Goal: Information Seeking & Learning: Check status

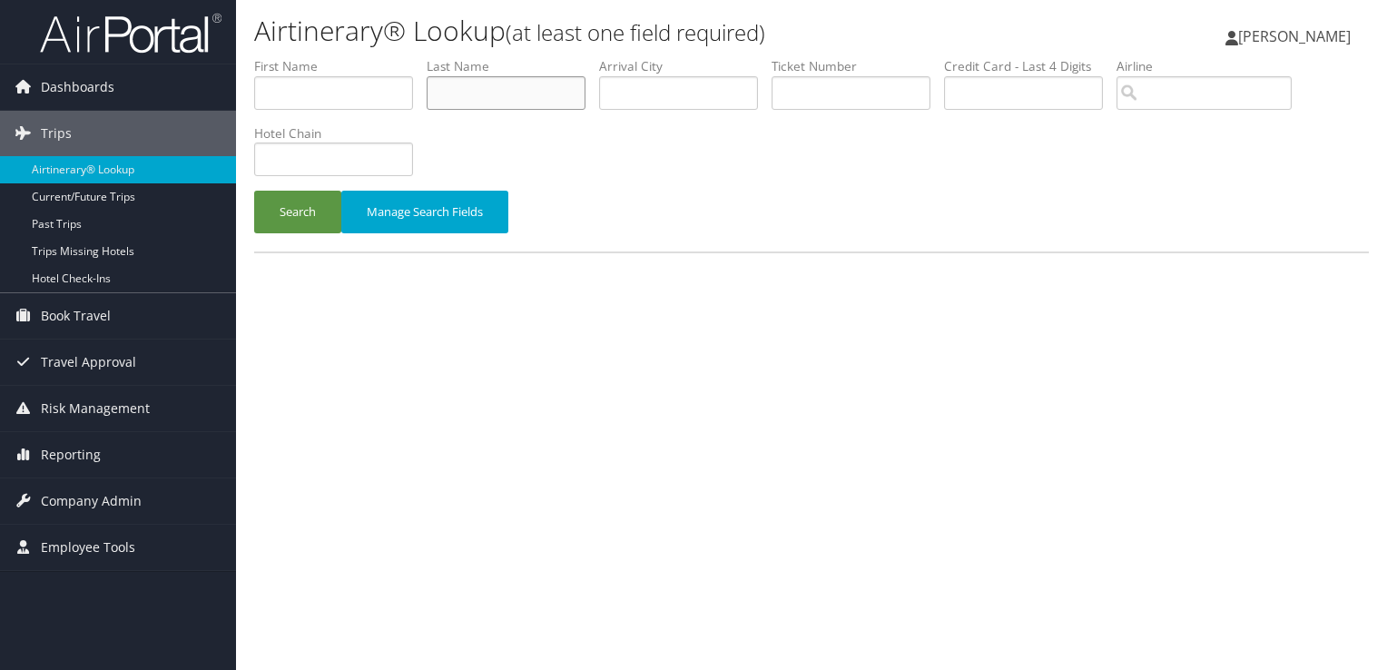
click at [495, 103] on input "text" at bounding box center [506, 93] width 159 height 34
type input "OJO"
click at [254, 191] on button "Search" at bounding box center [297, 212] width 87 height 43
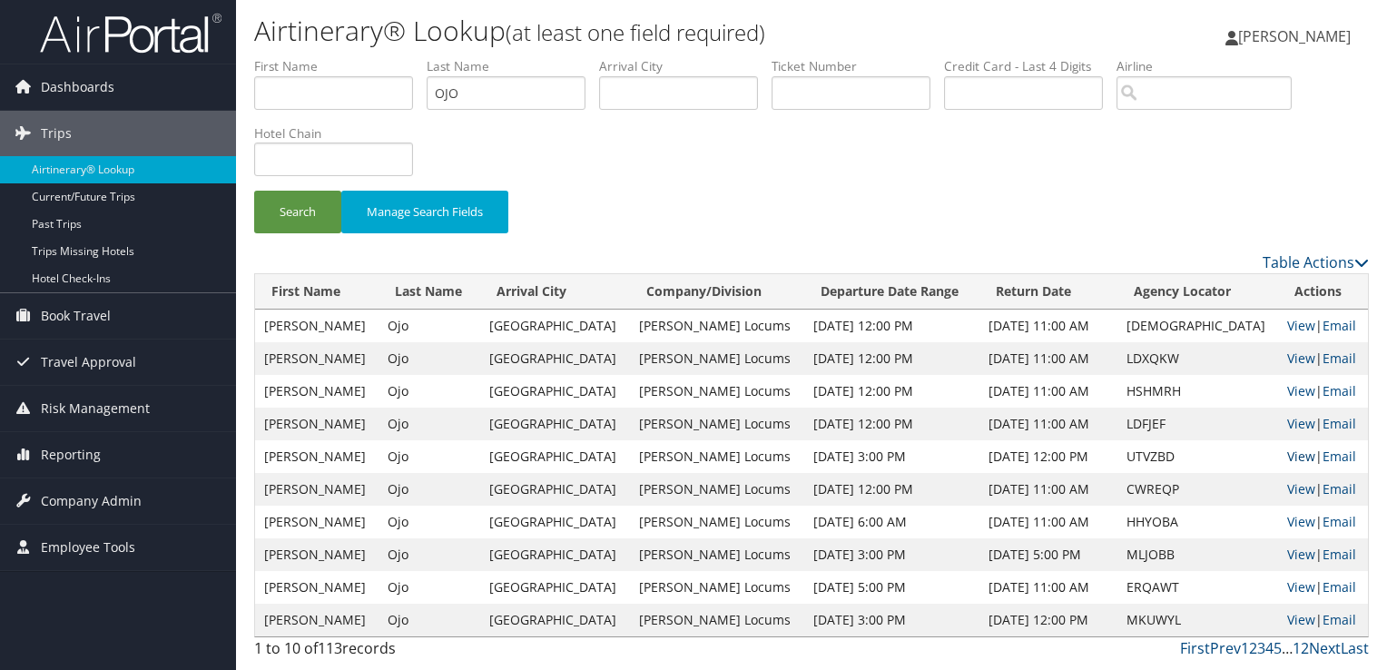
click at [1289, 456] on link "View" at bounding box center [1301, 455] width 28 height 17
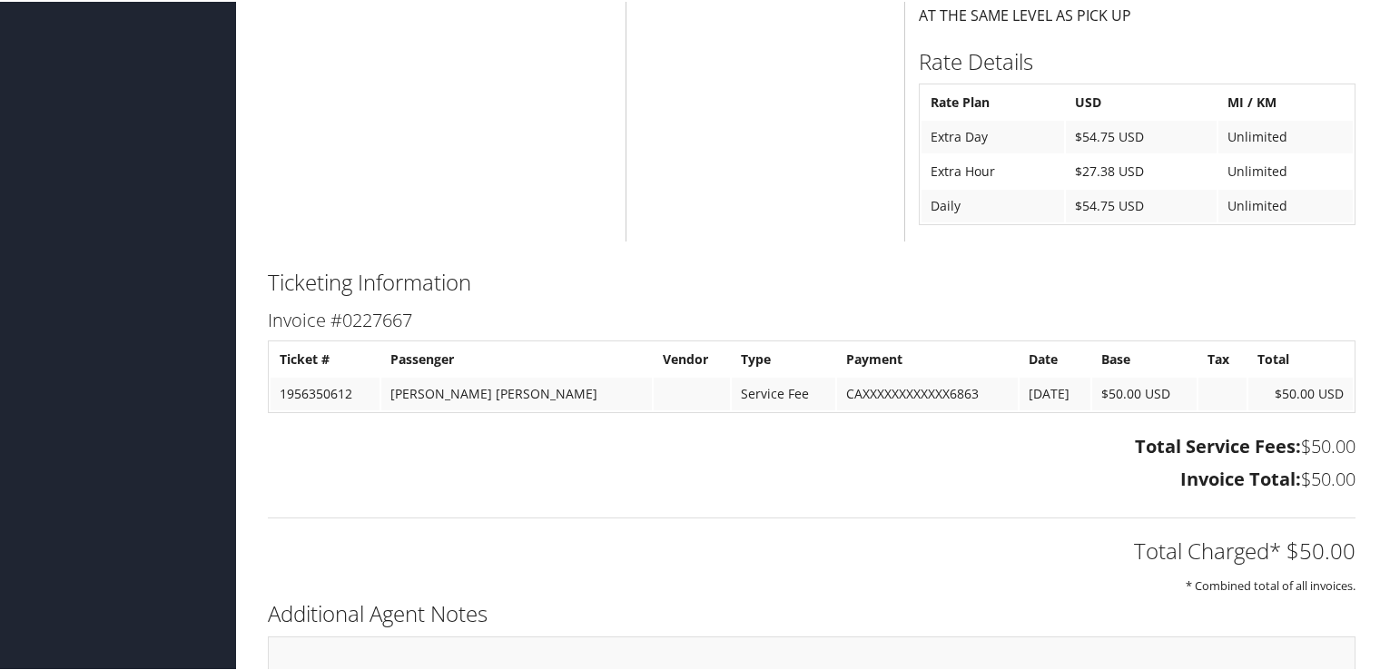
scroll to position [1394, 0]
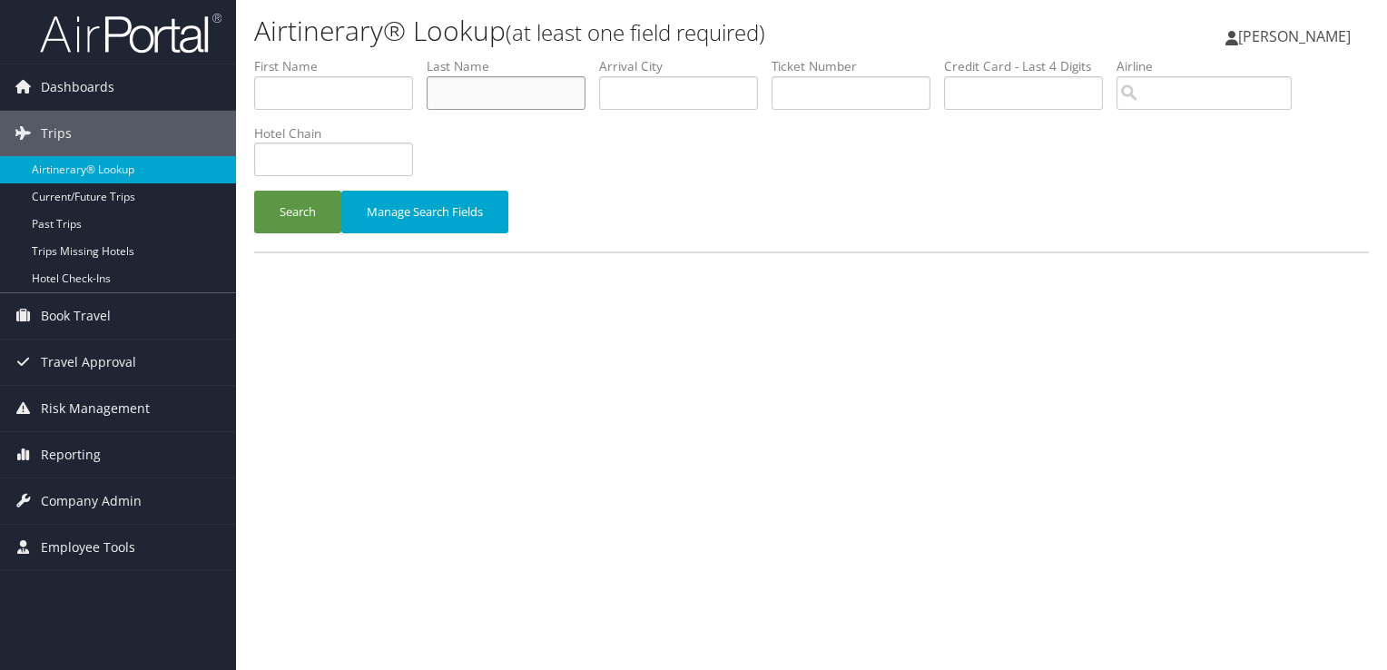
click at [495, 90] on input "text" at bounding box center [506, 93] width 159 height 34
type input "duvall"
click at [254, 191] on button "Search" at bounding box center [297, 212] width 87 height 43
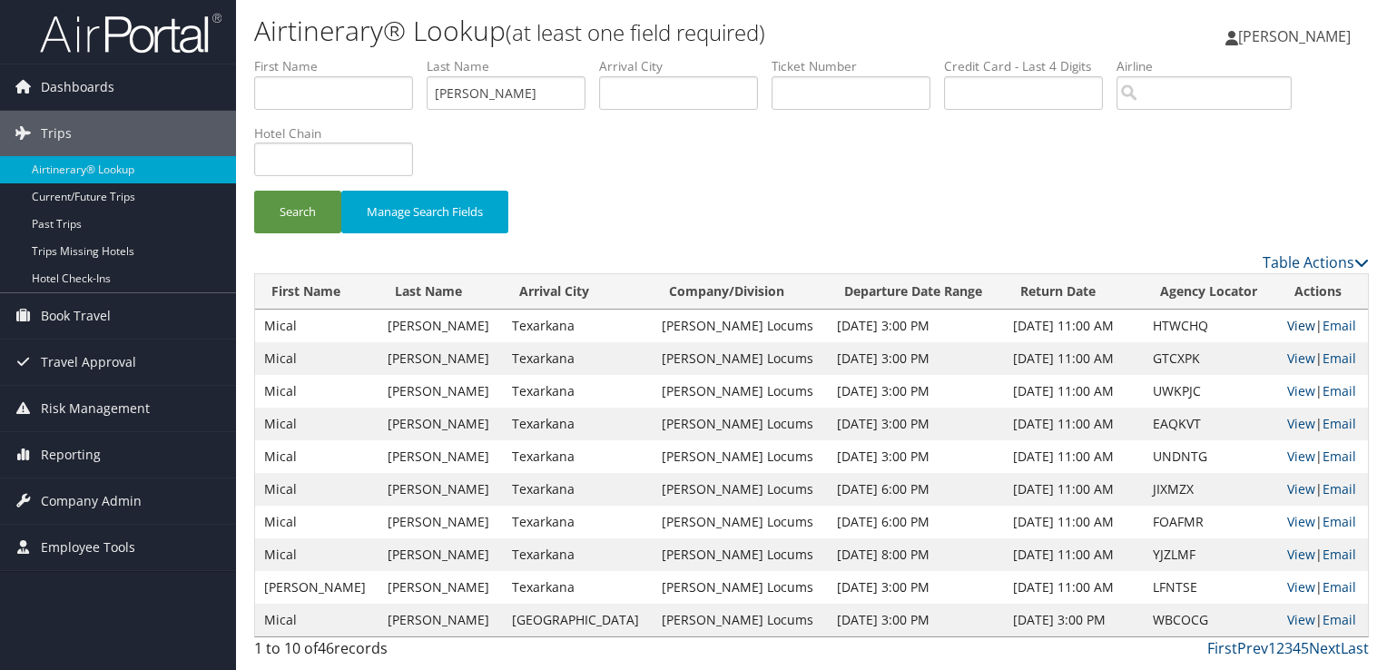
click at [1287, 329] on link "View" at bounding box center [1301, 325] width 28 height 17
drag, startPoint x: 494, startPoint y: 98, endPoint x: 363, endPoint y: 85, distance: 131.3
click at [363, 57] on ul "First Name Last Name duvall Departure City Arrival City Company/Division Airpor…" at bounding box center [811, 57] width 1115 height 0
click at [254, 191] on button "Search" at bounding box center [297, 212] width 87 height 43
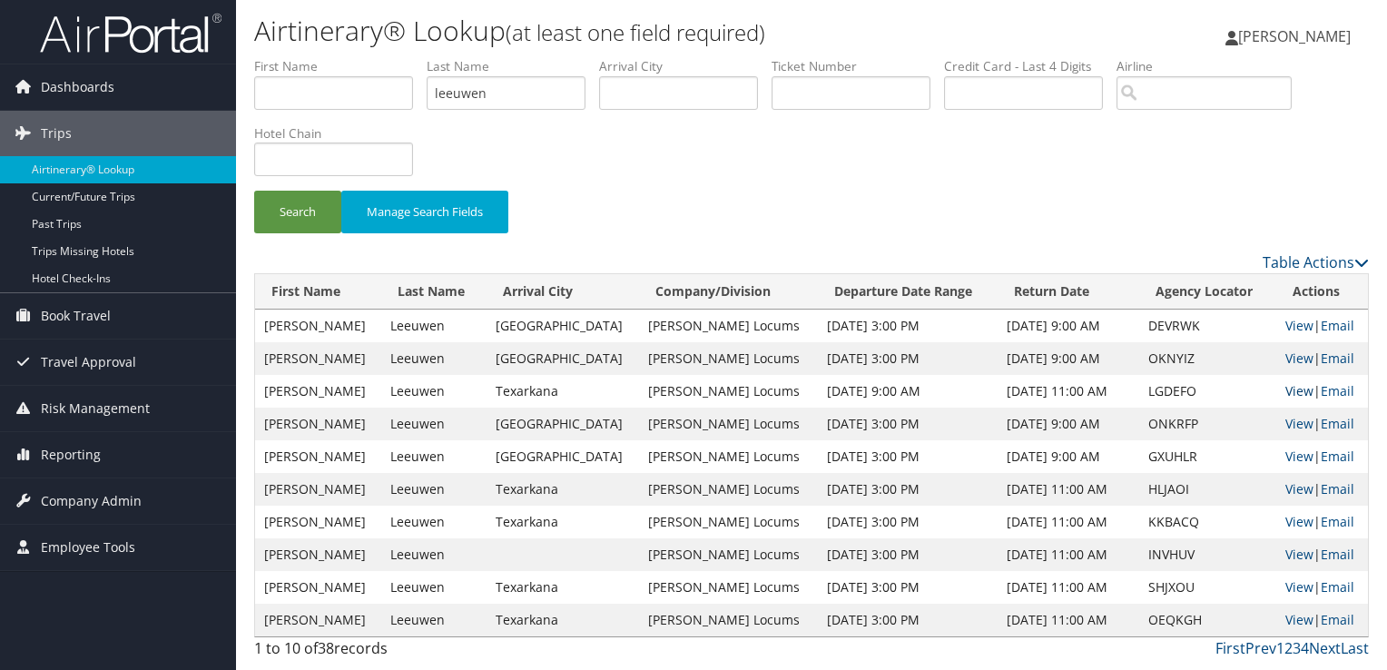
click at [1296, 390] on link "View" at bounding box center [1299, 390] width 28 height 17
drag, startPoint x: 446, startPoint y: 86, endPoint x: 424, endPoint y: 85, distance: 21.8
click at [424, 57] on ul "First Name Last Name leeuwen Departure City Arrival City Company/Division Airpo…" at bounding box center [811, 57] width 1115 height 0
click at [254, 191] on button "Search" at bounding box center [297, 212] width 87 height 43
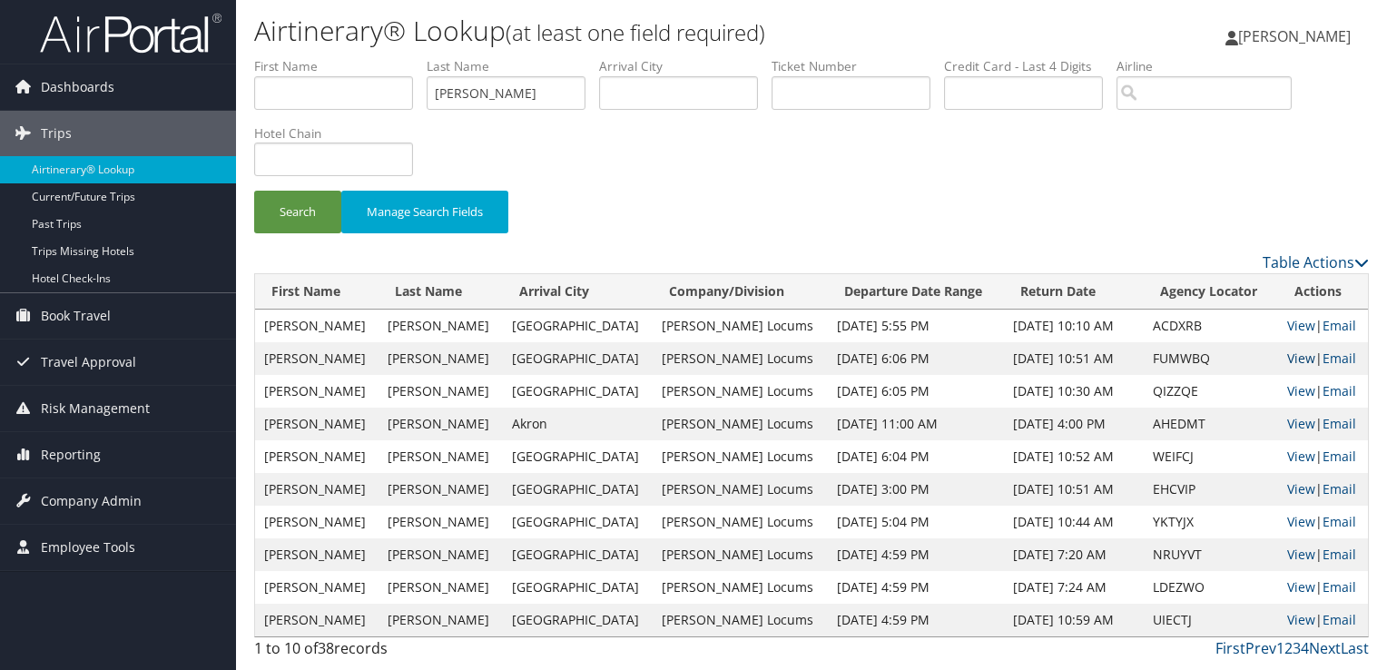
click at [1287, 359] on link "View" at bounding box center [1301, 357] width 28 height 17
click at [472, 93] on input "shapiro" at bounding box center [506, 93] width 159 height 34
click at [254, 191] on button "Search" at bounding box center [297, 212] width 87 height 43
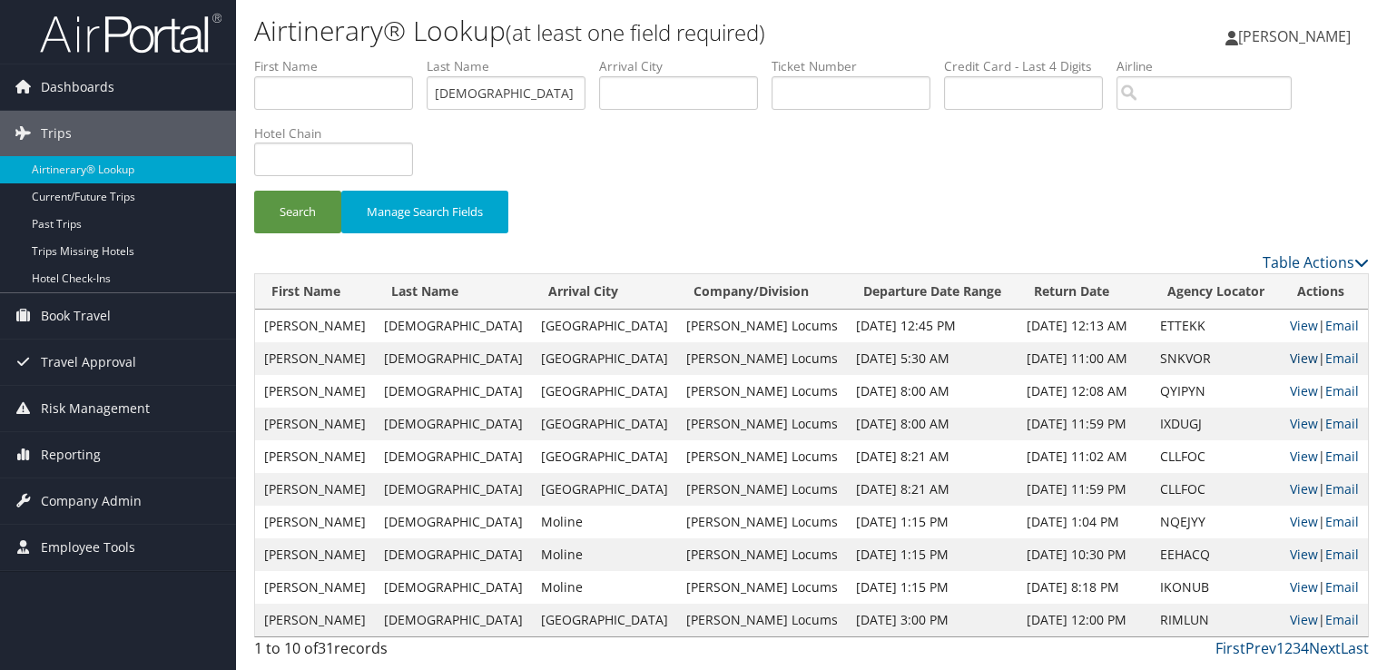
click at [1290, 355] on link "View" at bounding box center [1304, 357] width 28 height 17
click at [461, 99] on input "mosqueda" at bounding box center [506, 93] width 159 height 34
type input "ojo"
click at [254, 191] on button "Search" at bounding box center [297, 212] width 87 height 43
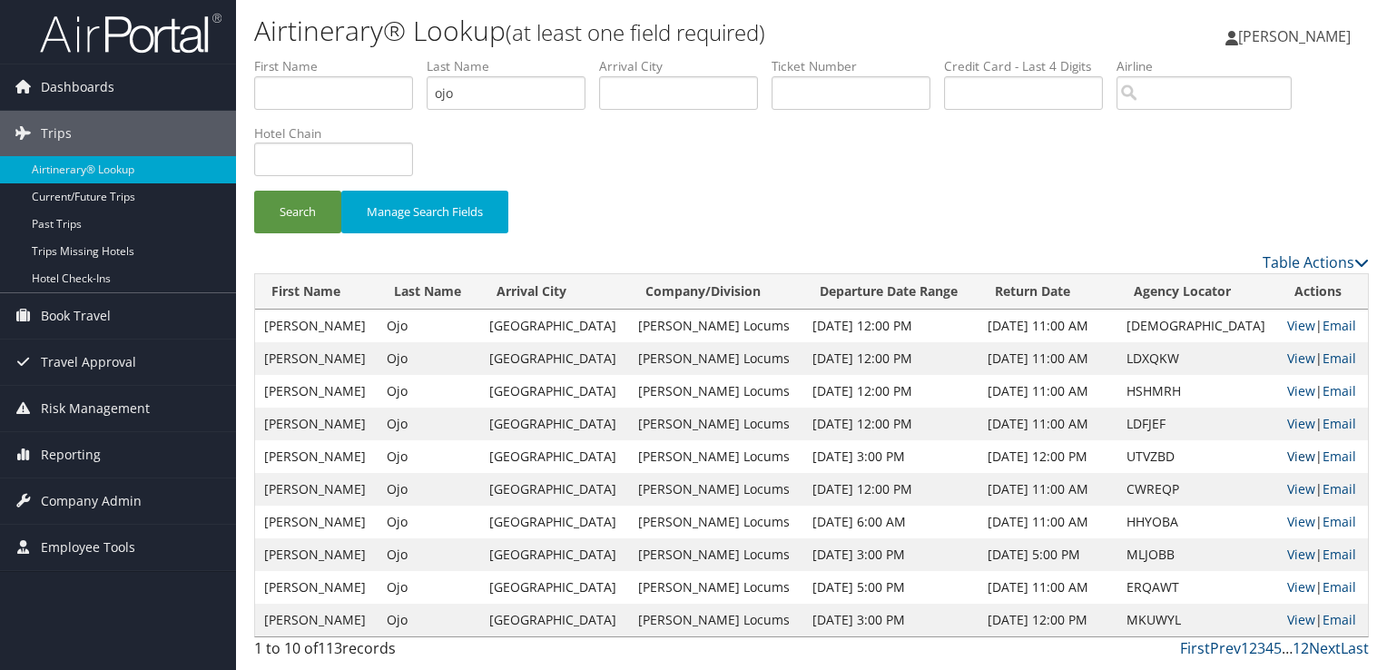
click at [1289, 456] on link "View" at bounding box center [1301, 455] width 28 height 17
click at [447, 89] on input "ojo" at bounding box center [506, 93] width 159 height 34
click at [254, 191] on button "Search" at bounding box center [297, 212] width 87 height 43
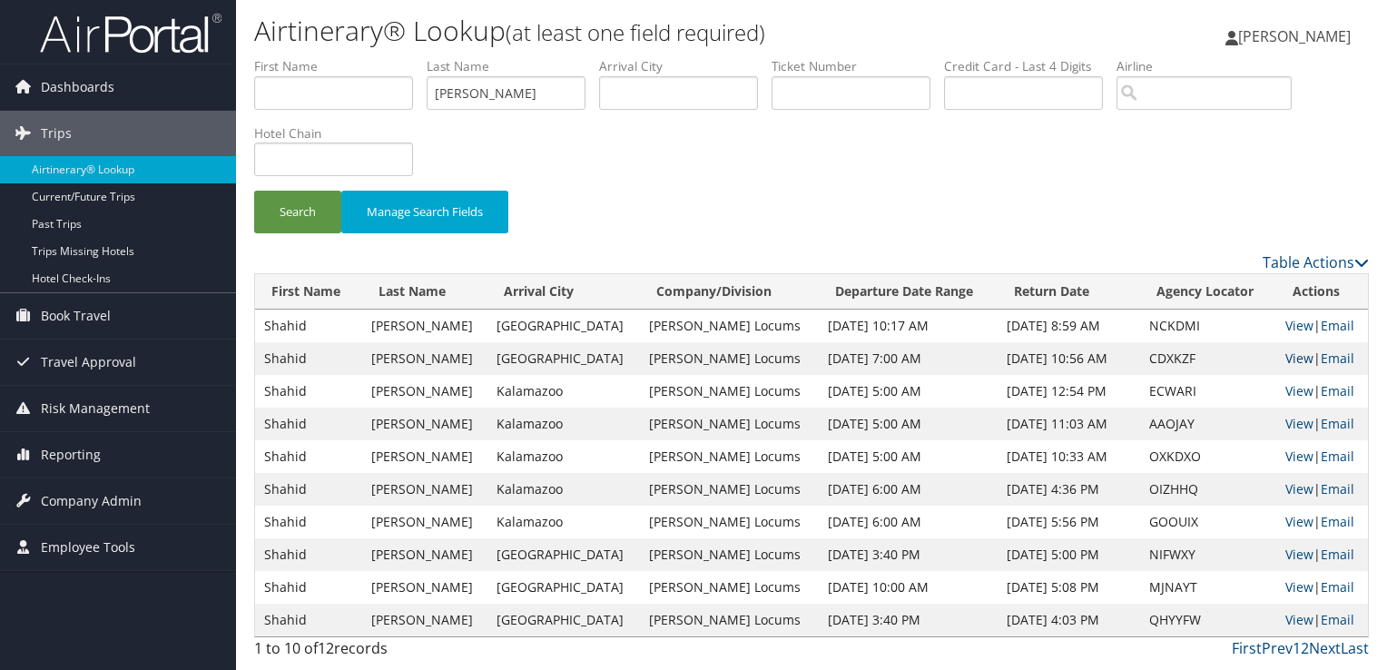
click at [1289, 351] on link "View" at bounding box center [1299, 357] width 28 height 17
click at [450, 88] on input "aziz" at bounding box center [506, 93] width 159 height 34
click at [254, 191] on button "Search" at bounding box center [297, 212] width 87 height 43
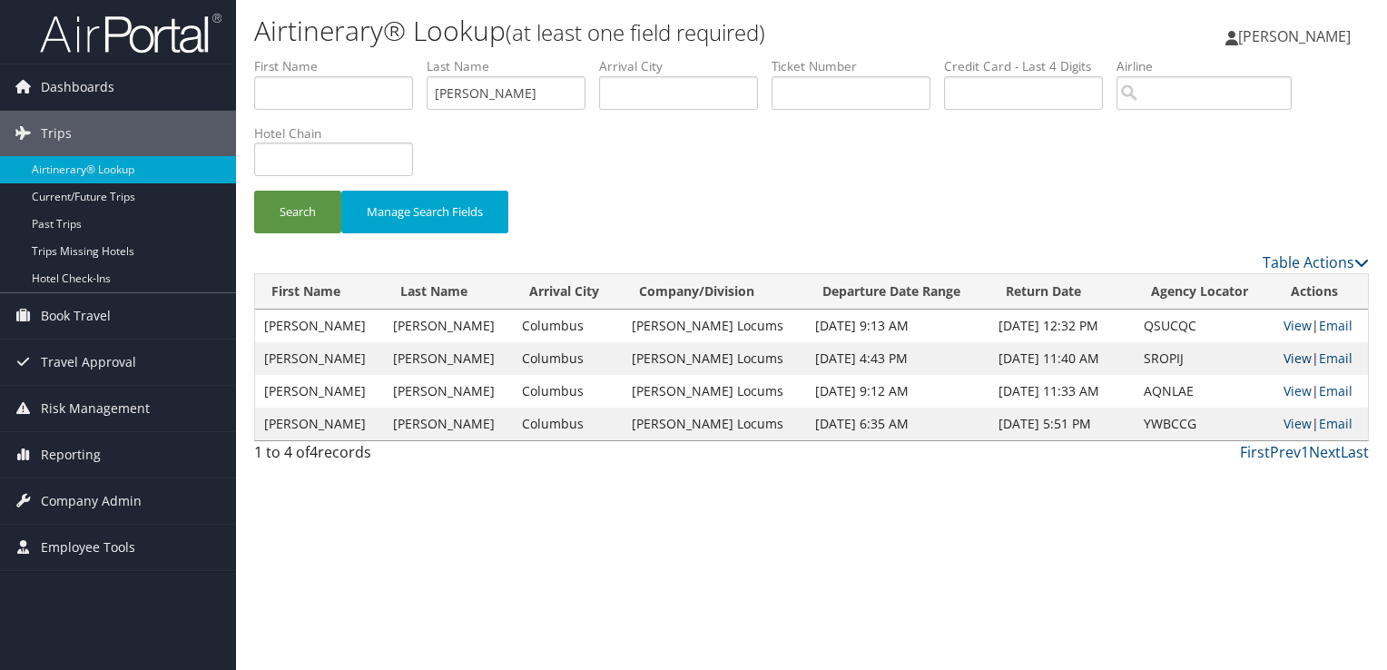
click at [1298, 357] on link "View" at bounding box center [1297, 357] width 28 height 17
click at [475, 90] on input "coaxum" at bounding box center [506, 93] width 159 height 34
click at [254, 191] on button "Search" at bounding box center [297, 212] width 87 height 43
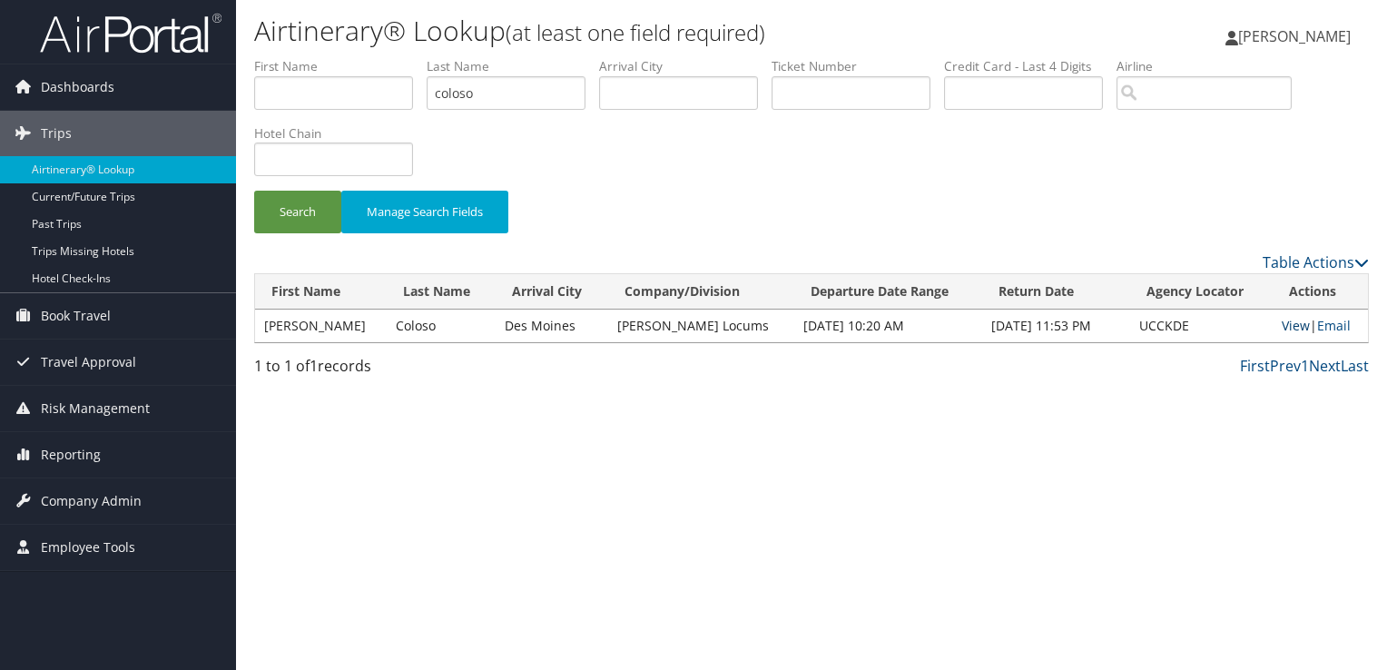
click at [1289, 327] on link "View" at bounding box center [1296, 325] width 28 height 17
click at [475, 87] on input "coloso" at bounding box center [506, 93] width 159 height 34
click at [254, 191] on button "Search" at bounding box center [297, 212] width 87 height 43
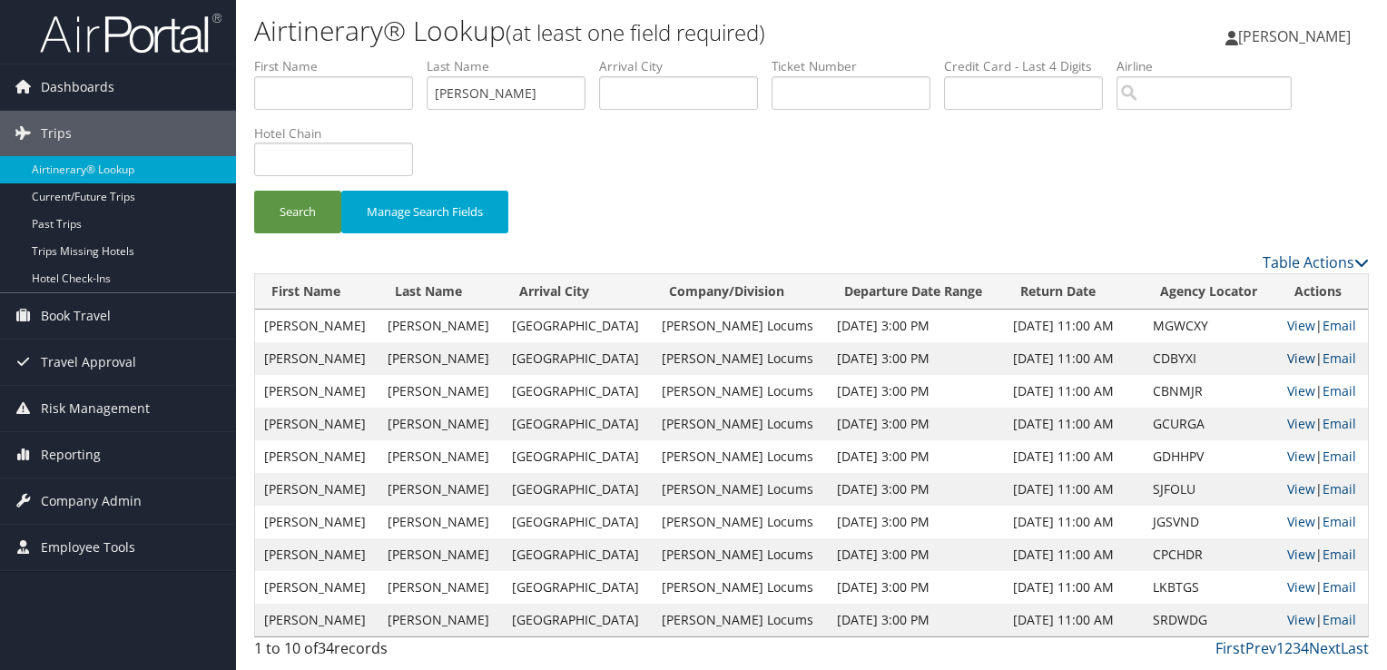
click at [1287, 359] on link "View" at bounding box center [1301, 357] width 28 height 17
click at [478, 89] on input "makam" at bounding box center [506, 93] width 159 height 34
click at [254, 191] on button "Search" at bounding box center [297, 212] width 87 height 43
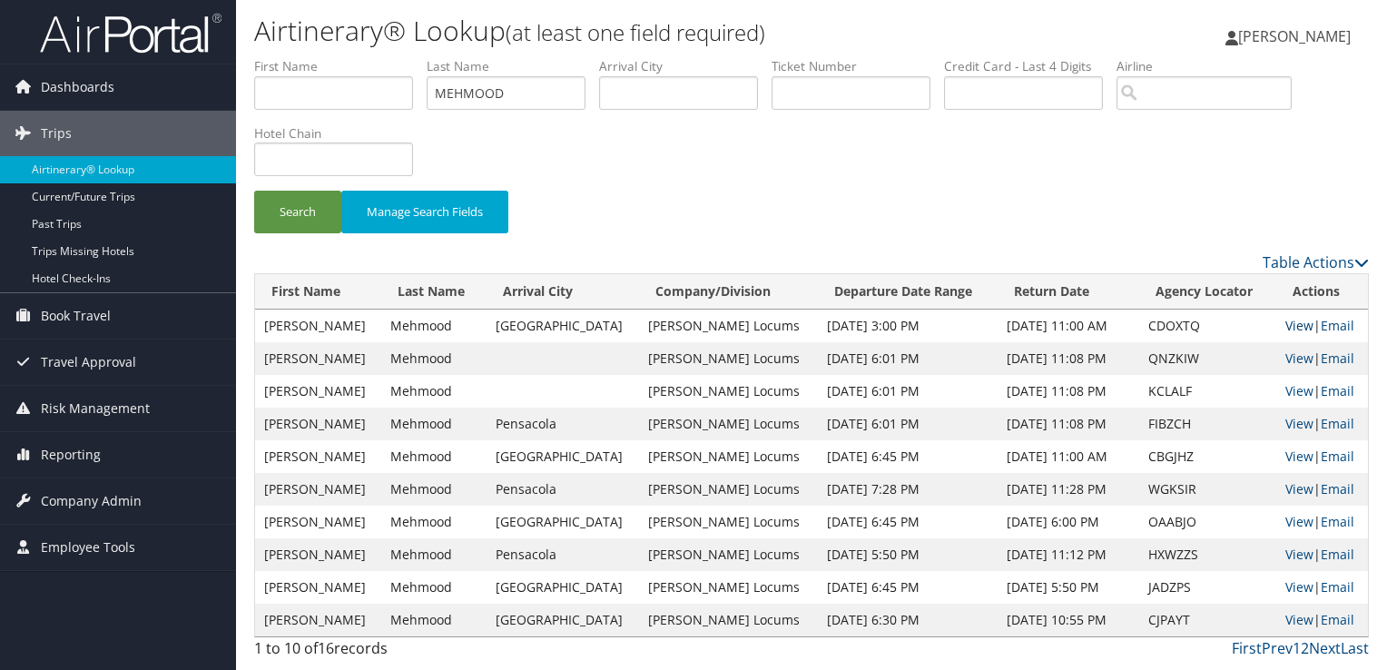
click at [1291, 324] on link "View" at bounding box center [1299, 325] width 28 height 17
click at [1286, 324] on link "View" at bounding box center [1299, 325] width 28 height 17
click at [1290, 329] on link "View" at bounding box center [1299, 325] width 28 height 17
click at [493, 90] on input "MEHMOOD" at bounding box center [506, 93] width 159 height 34
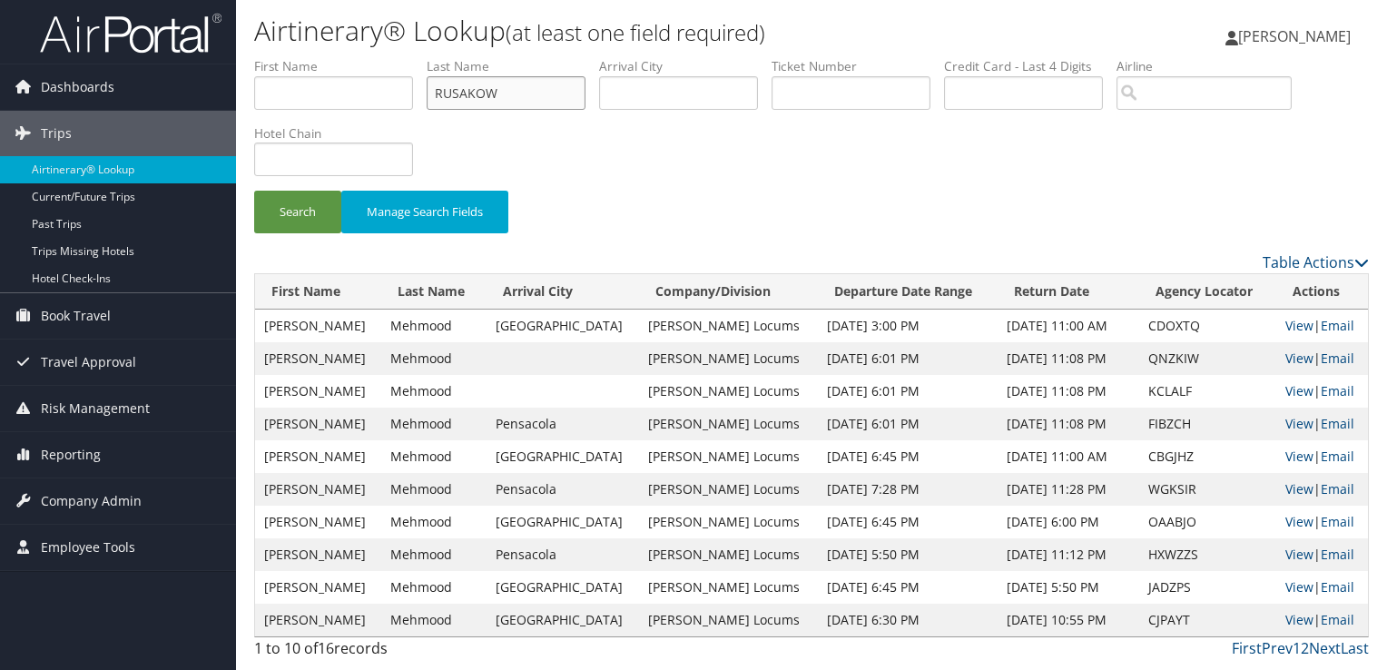
type input "RUSAKOW"
click at [254, 191] on button "Search" at bounding box center [297, 212] width 87 height 43
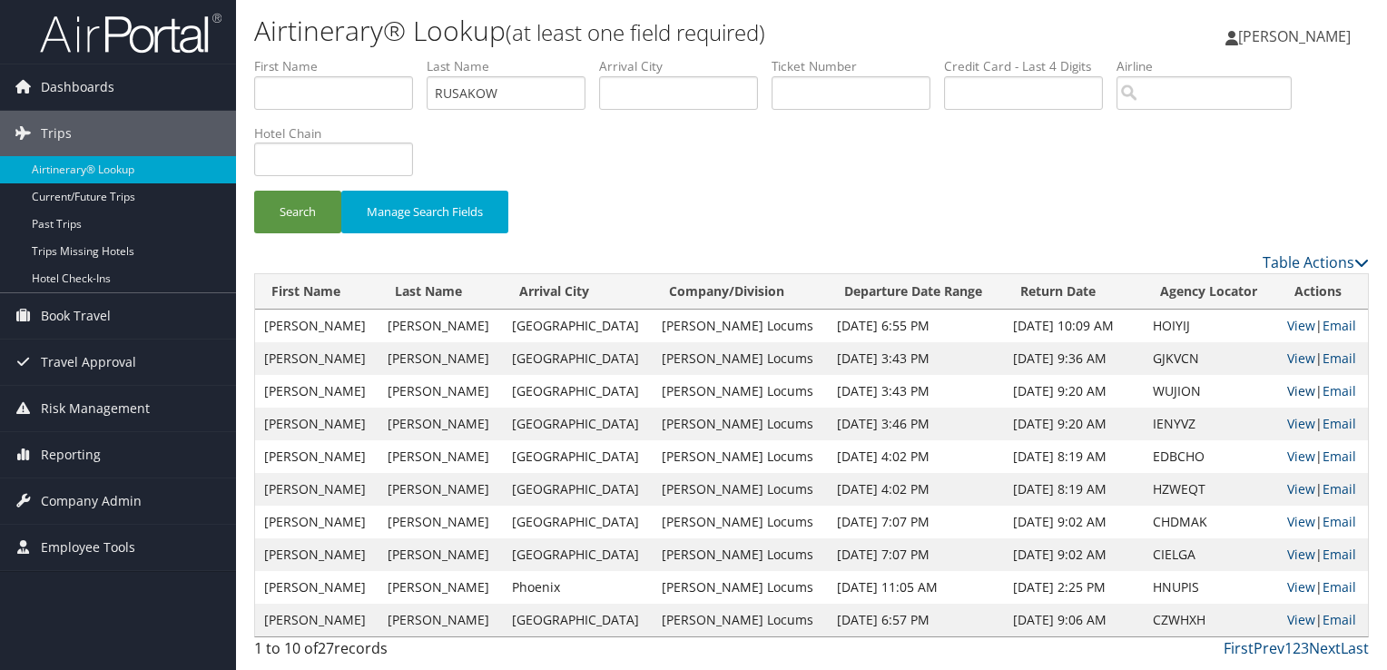
click at [1291, 390] on link "View" at bounding box center [1301, 390] width 28 height 17
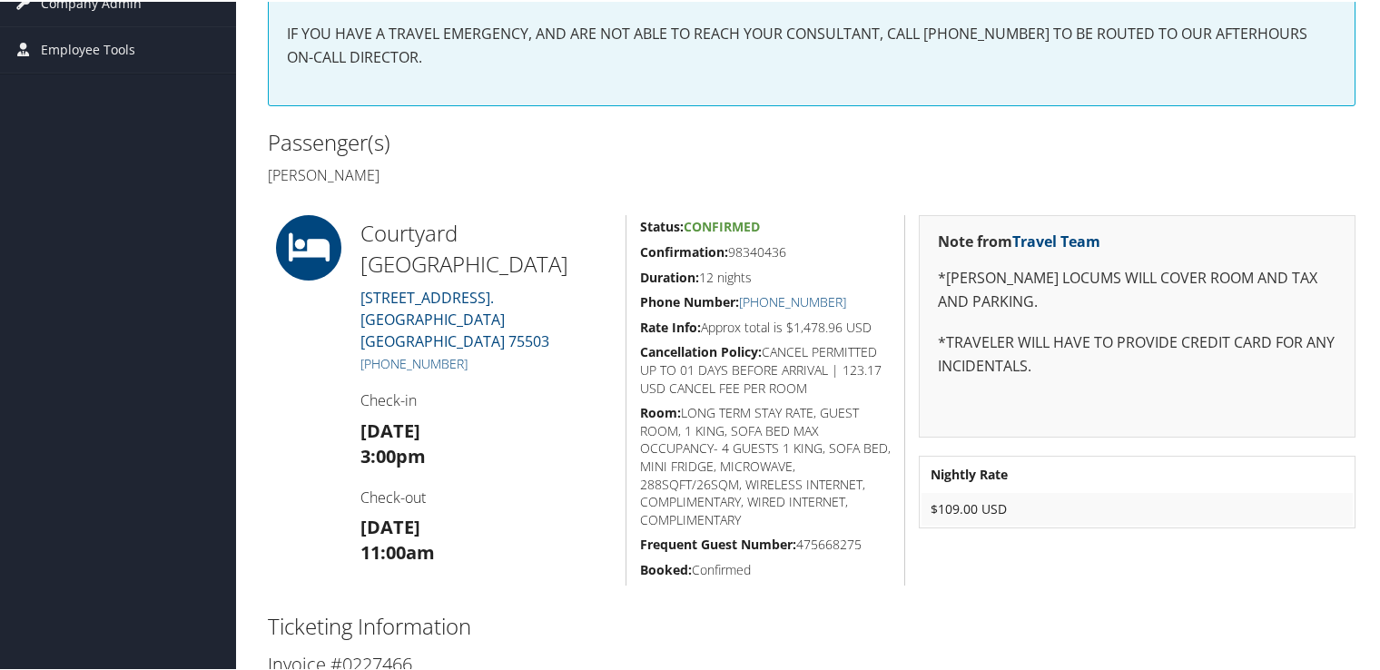
scroll to position [272, 0]
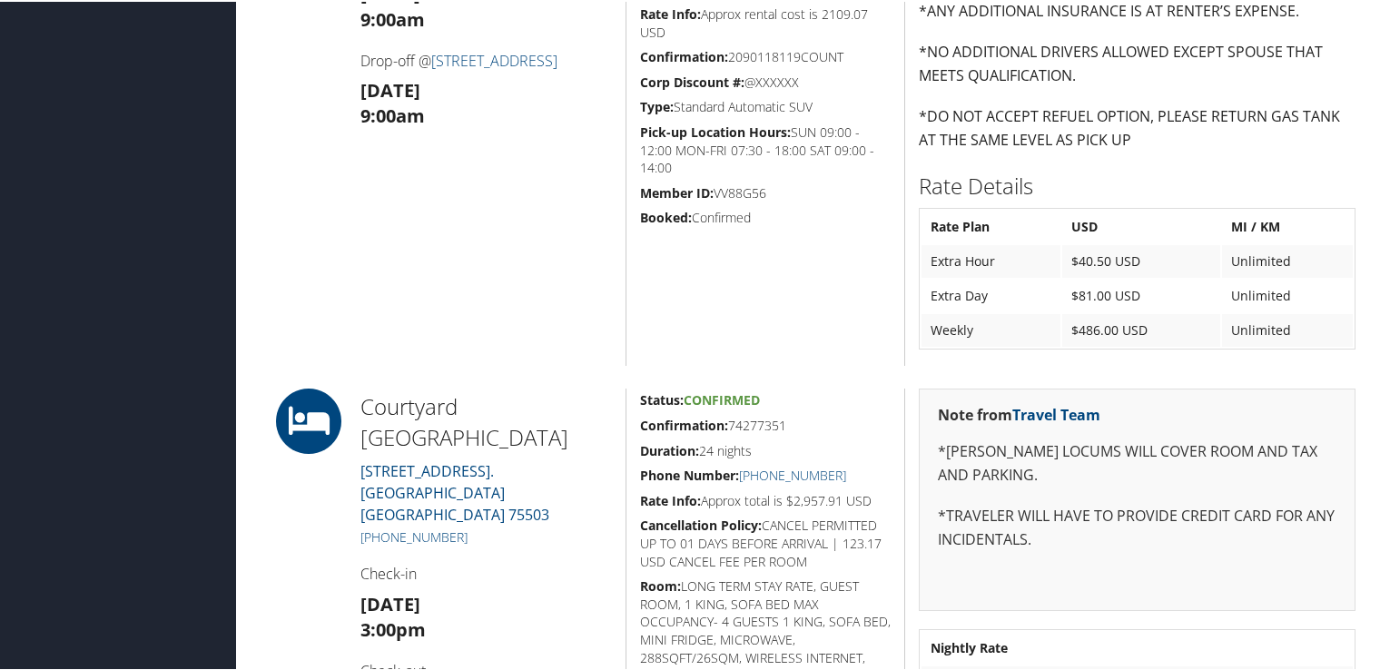
scroll to position [817, 0]
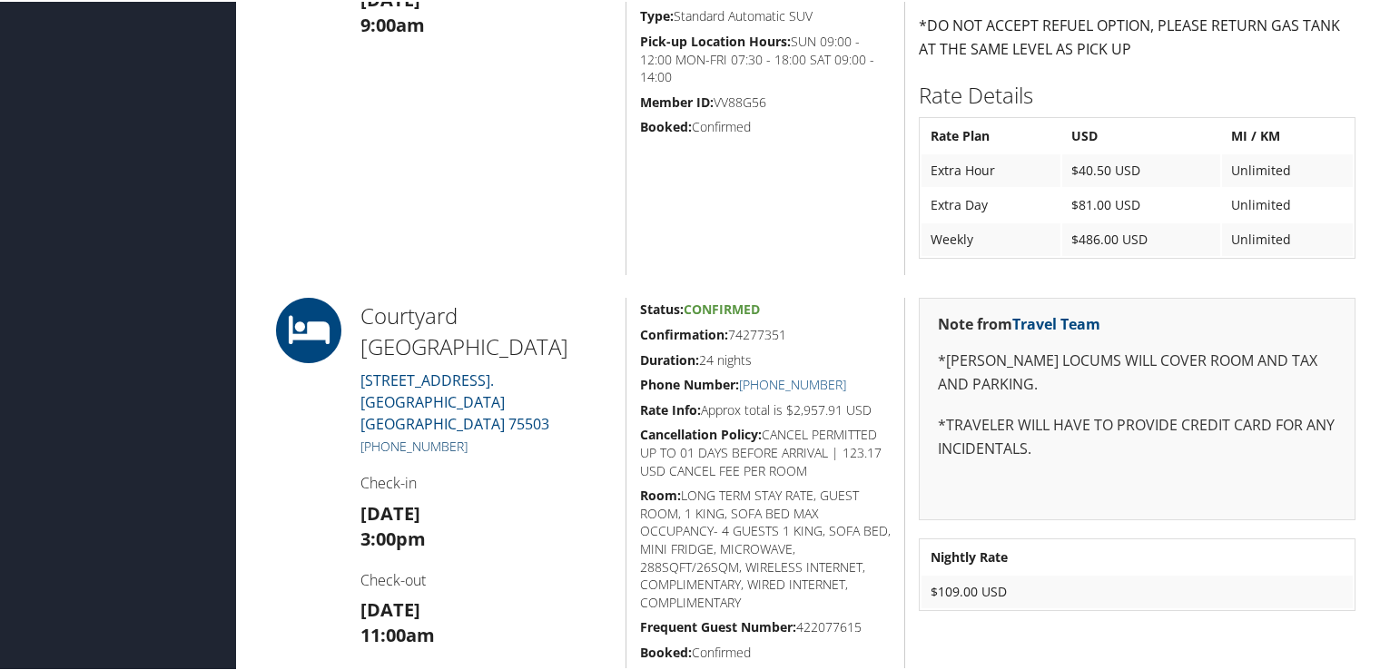
click at [435, 436] on link "[PHONE_NUMBER]" at bounding box center [413, 444] width 107 height 17
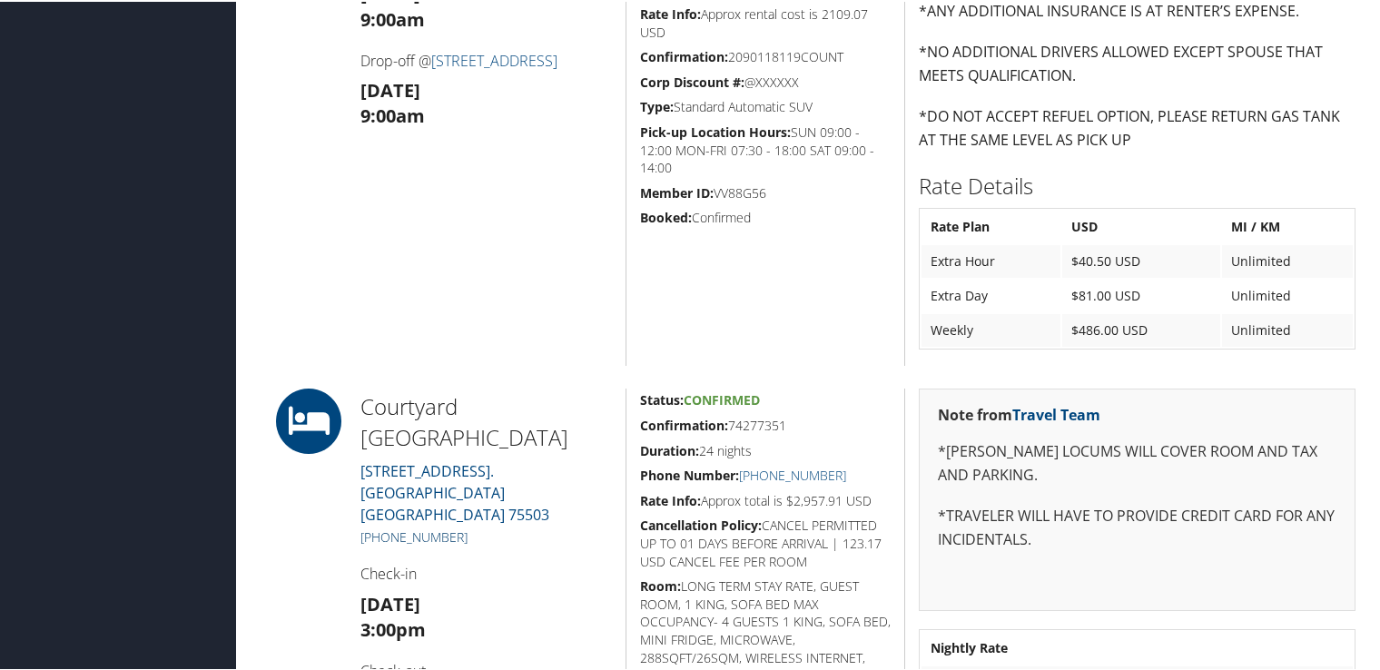
scroll to position [908, 0]
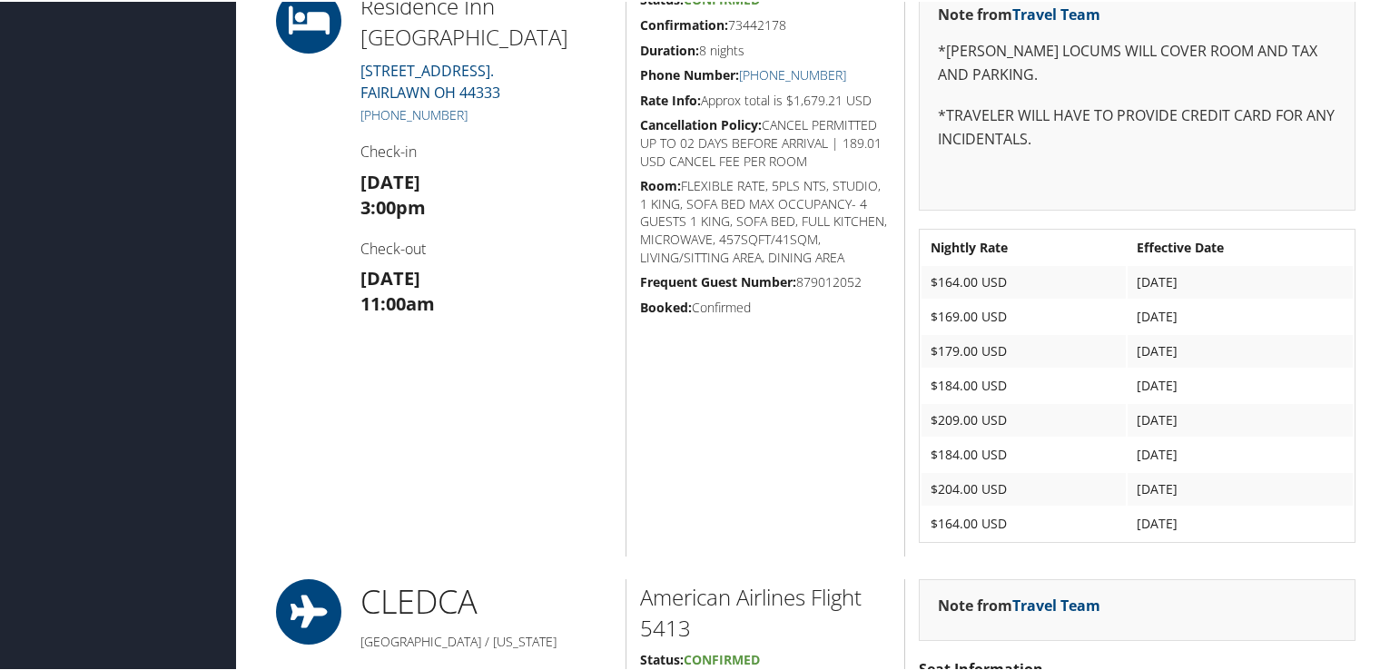
scroll to position [1361, 0]
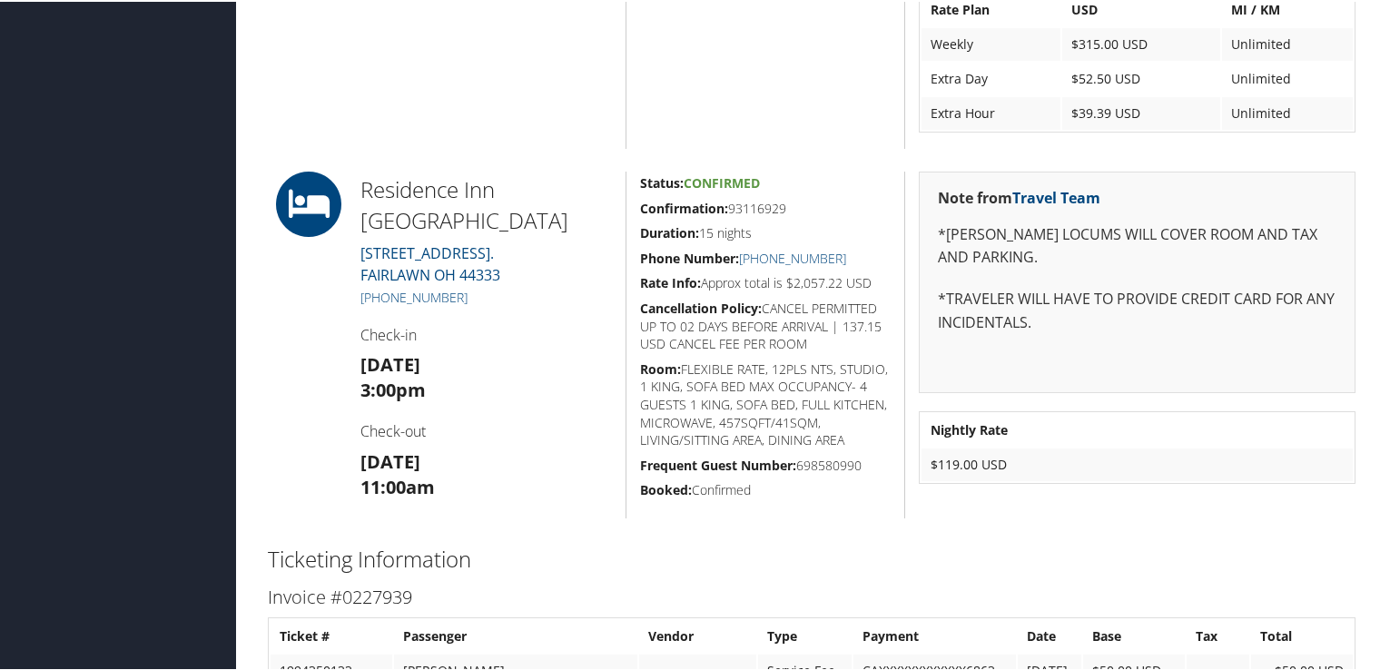
scroll to position [1997, 0]
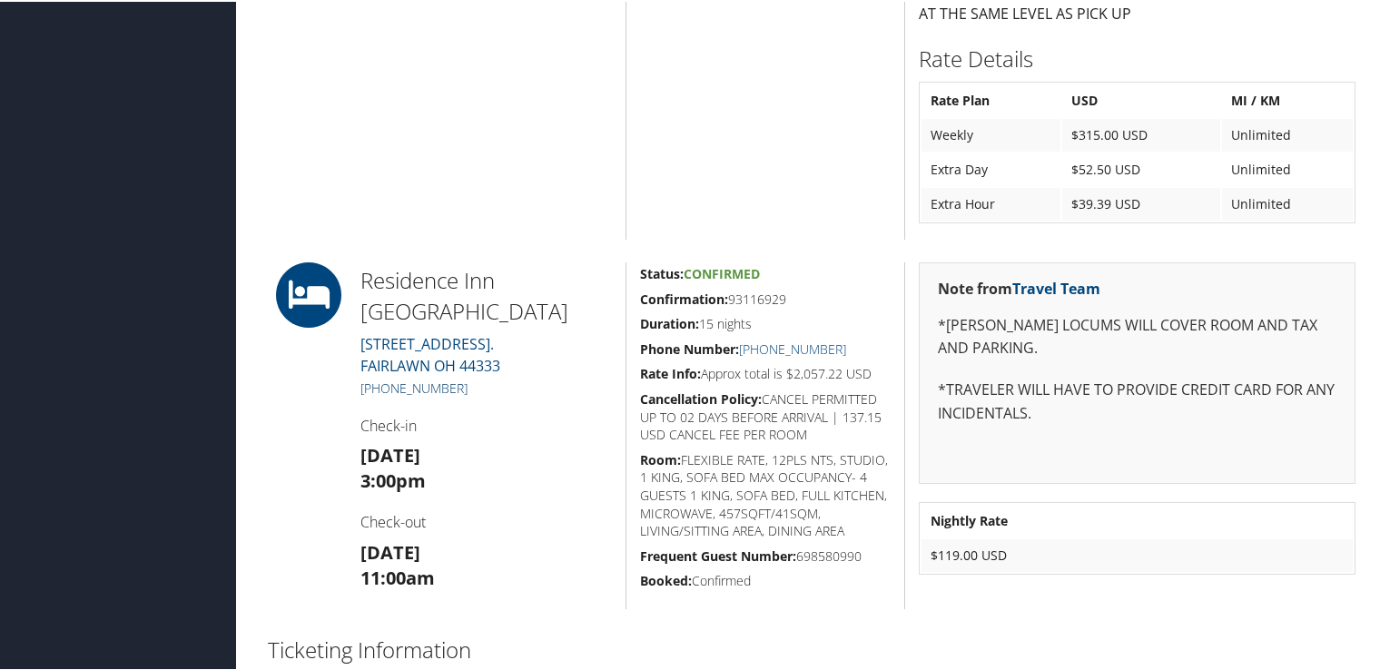
click at [427, 390] on link "[PHONE_NUMBER]" at bounding box center [413, 386] width 107 height 17
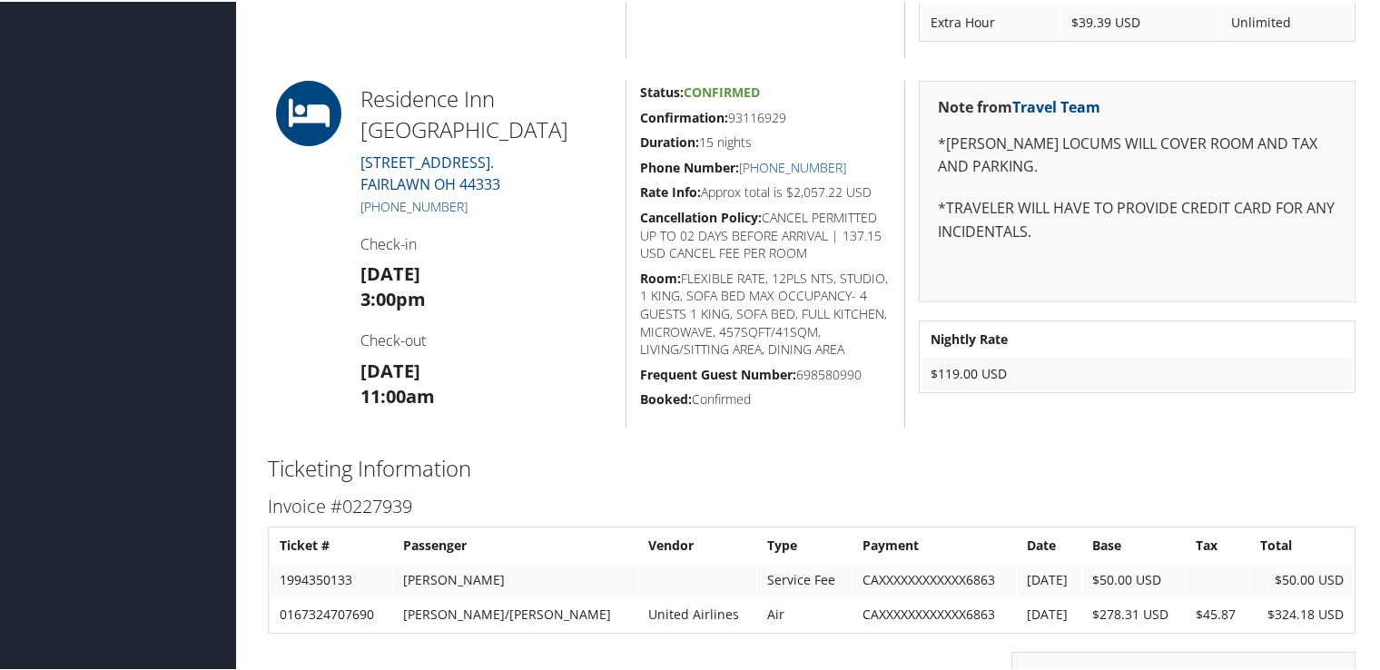
scroll to position [2088, 0]
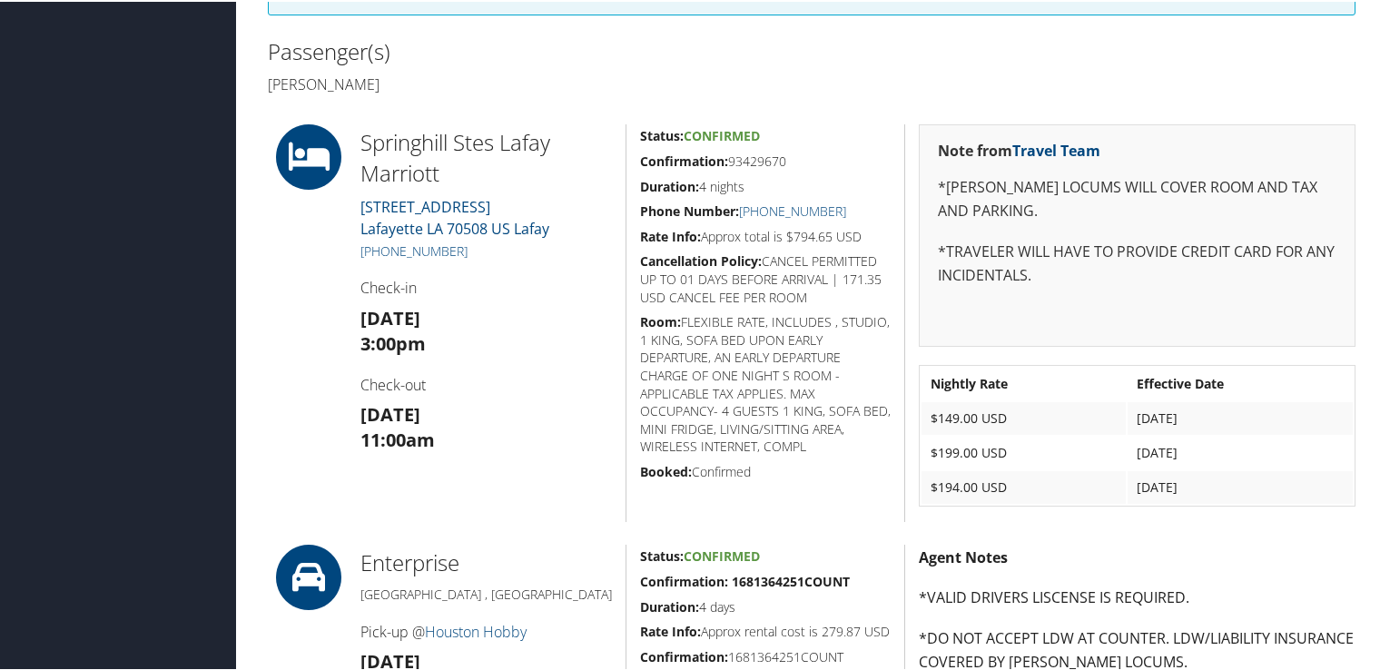
scroll to position [272, 0]
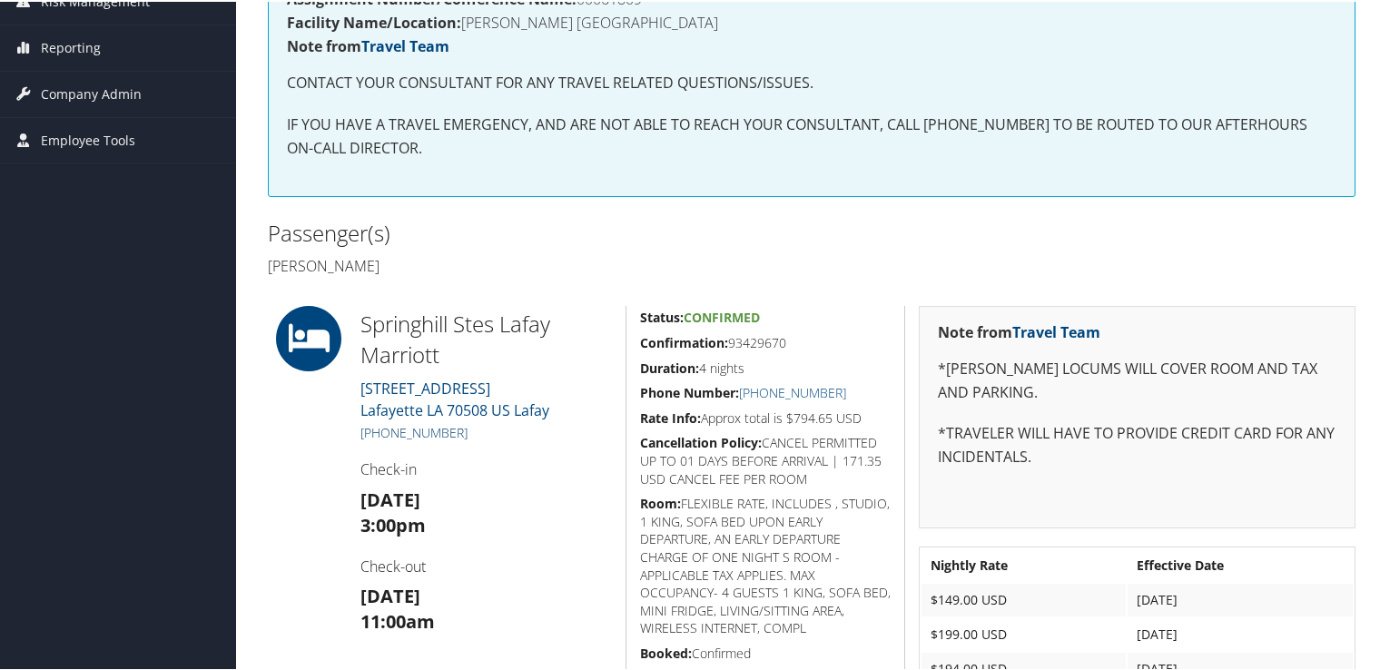
click at [433, 426] on link "+1 (337) 981-5512" at bounding box center [413, 430] width 107 height 17
click at [519, 190] on div "Assignment Number/Conference Name: 00061809 Facility Name/Location: OCHSNER UNI…" at bounding box center [811, 83] width 1087 height 224
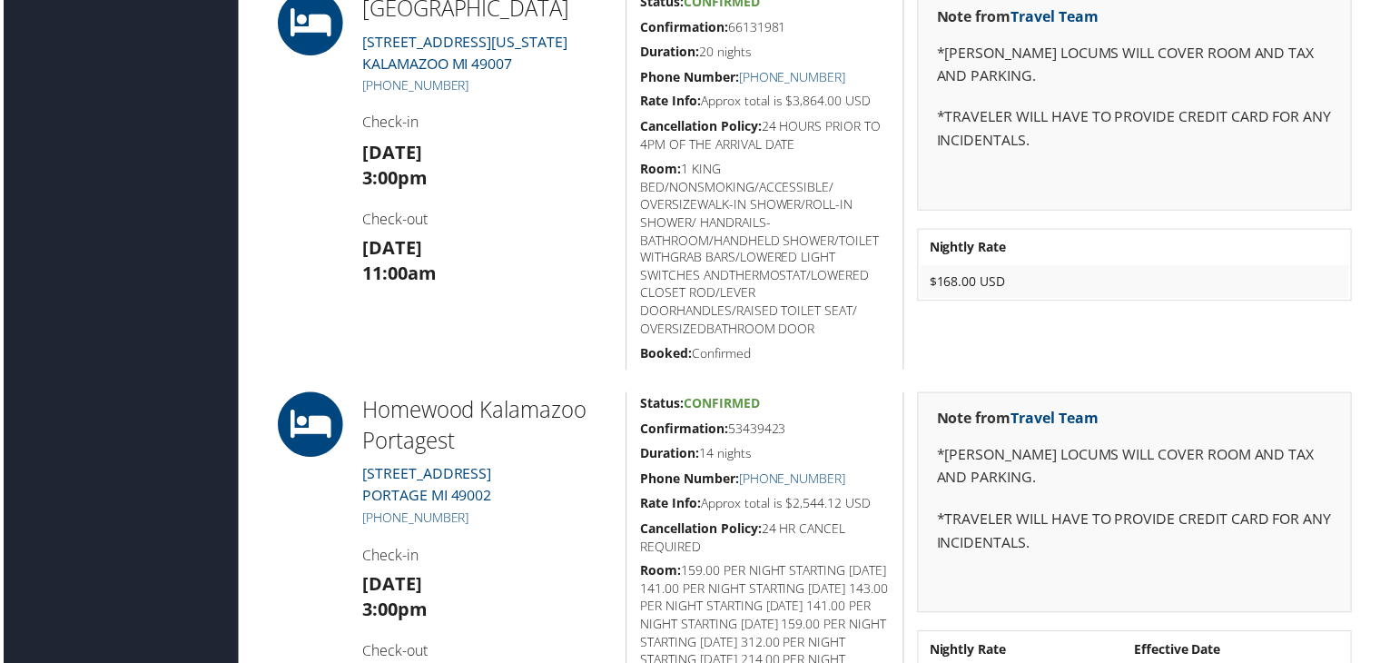
scroll to position [2269, 0]
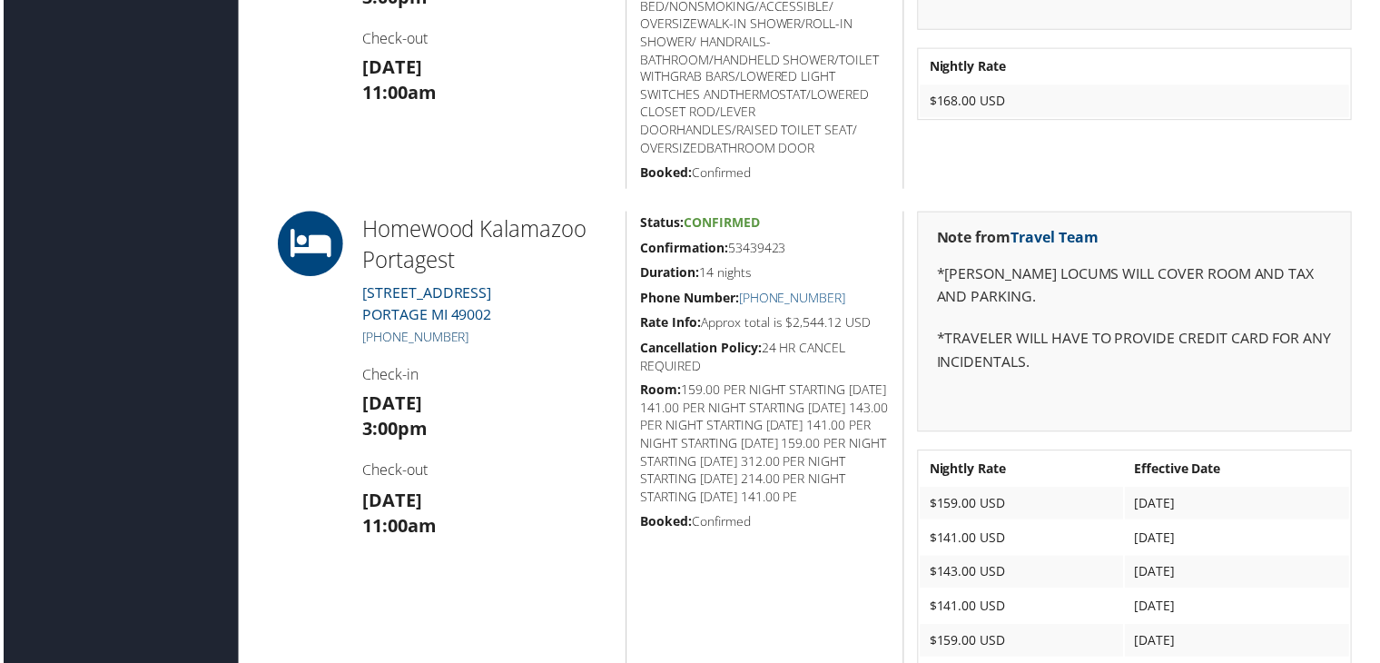
click at [447, 331] on link "[PHONE_NUMBER]" at bounding box center [413, 337] width 107 height 17
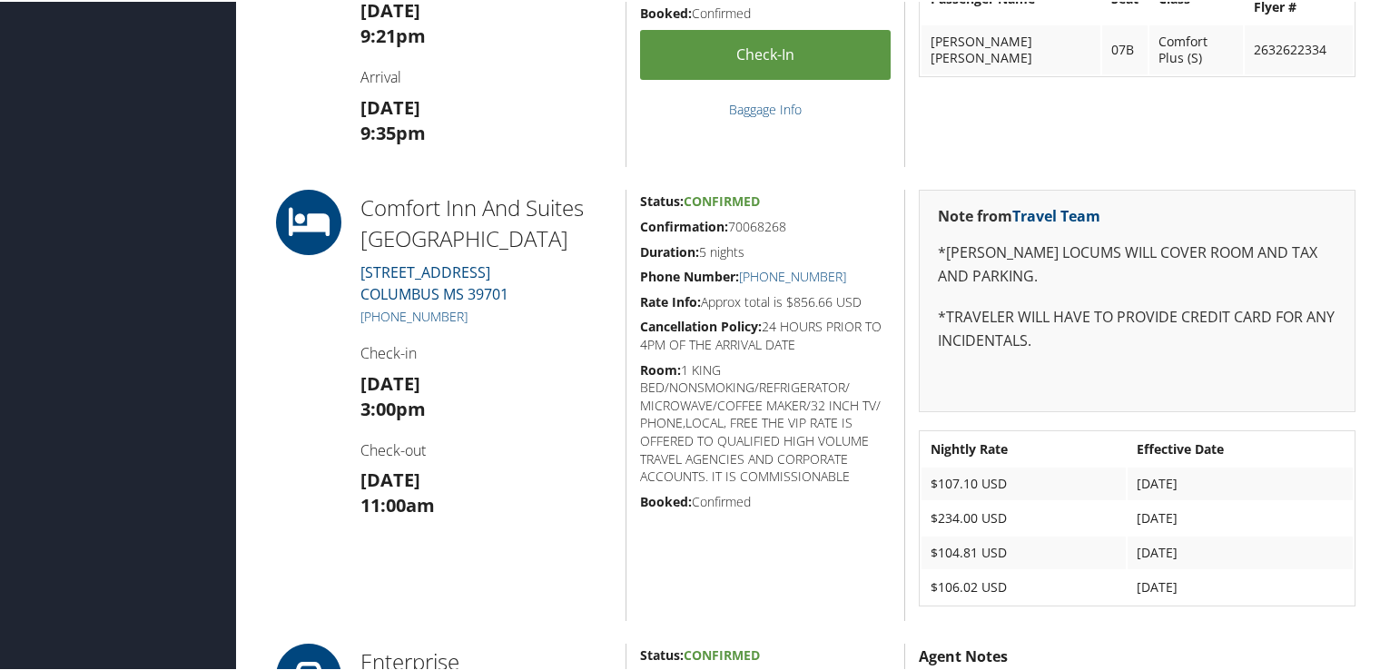
scroll to position [998, 0]
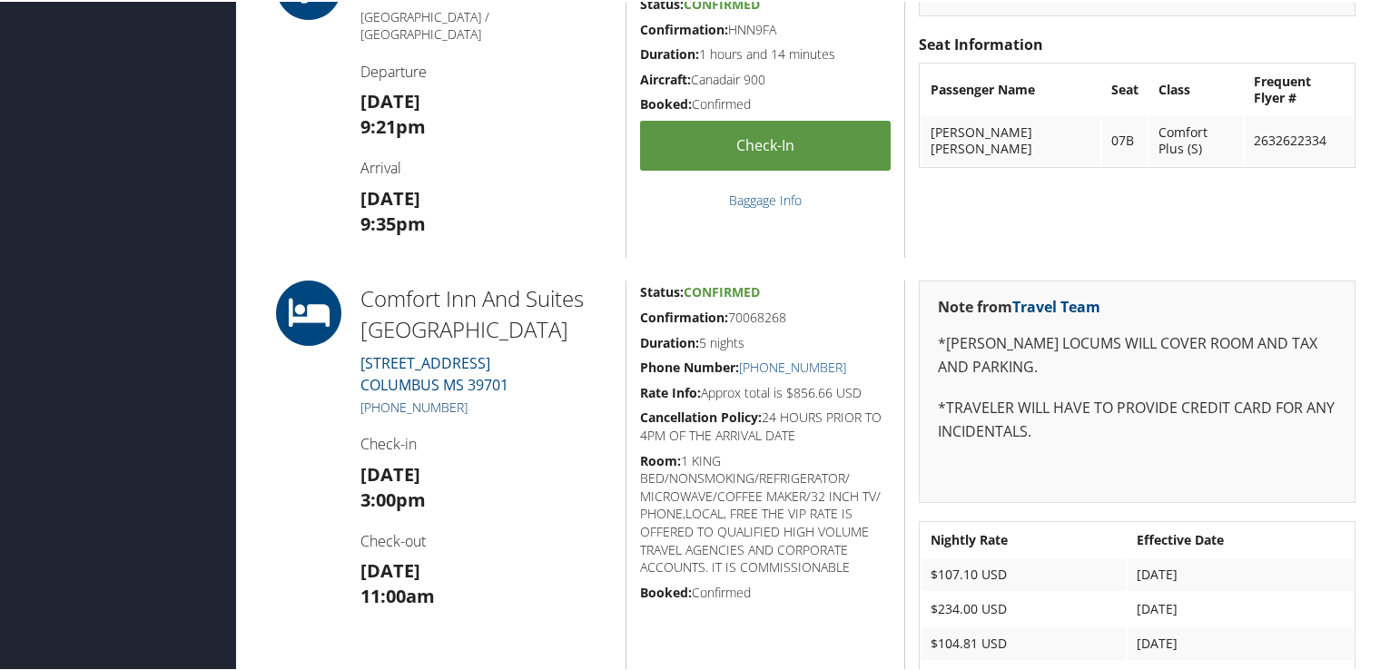
click at [460, 403] on link "+1 (662) 327-9999" at bounding box center [413, 405] width 107 height 17
click at [760, 316] on h5 "Confirmation: 70068268" at bounding box center [765, 316] width 251 height 18
click at [559, 231] on div "ATL GTR Atlanta / Columbus Departure Thu 25 Sep 9:21pm Arrival Thu 25 Sep 9:35pm" at bounding box center [486, 104] width 279 height 303
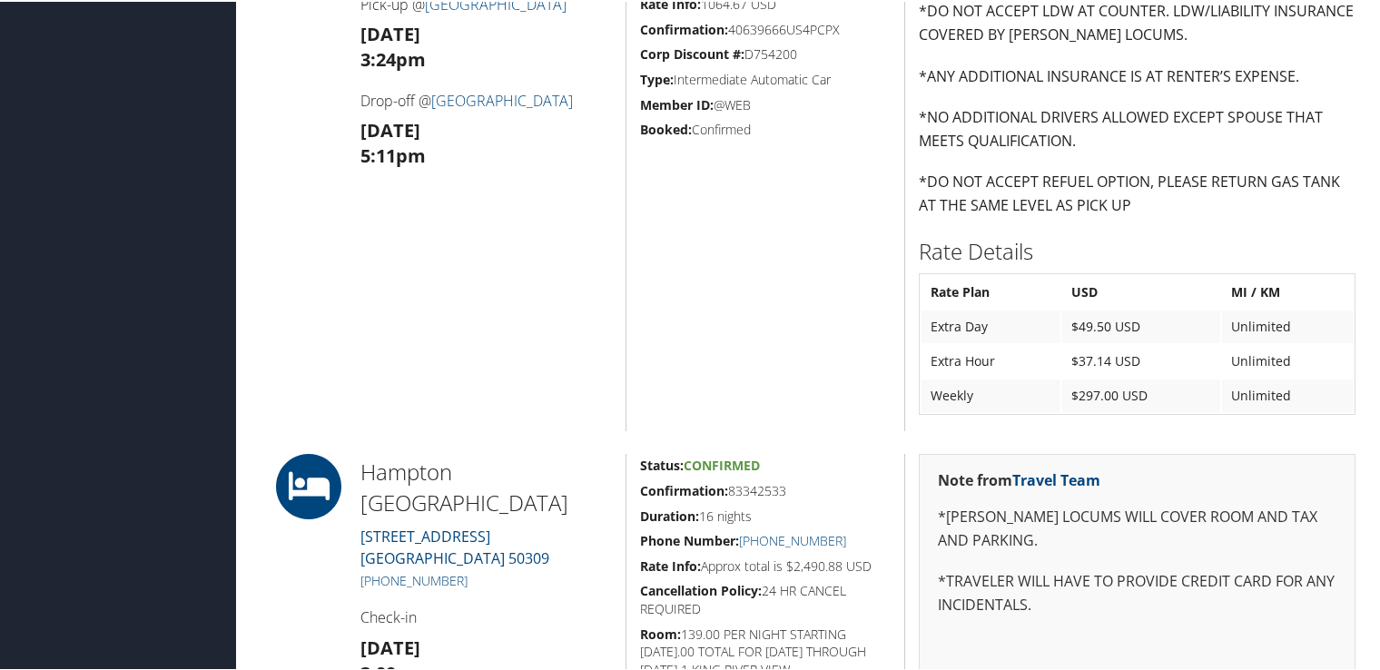
scroll to position [1543, 0]
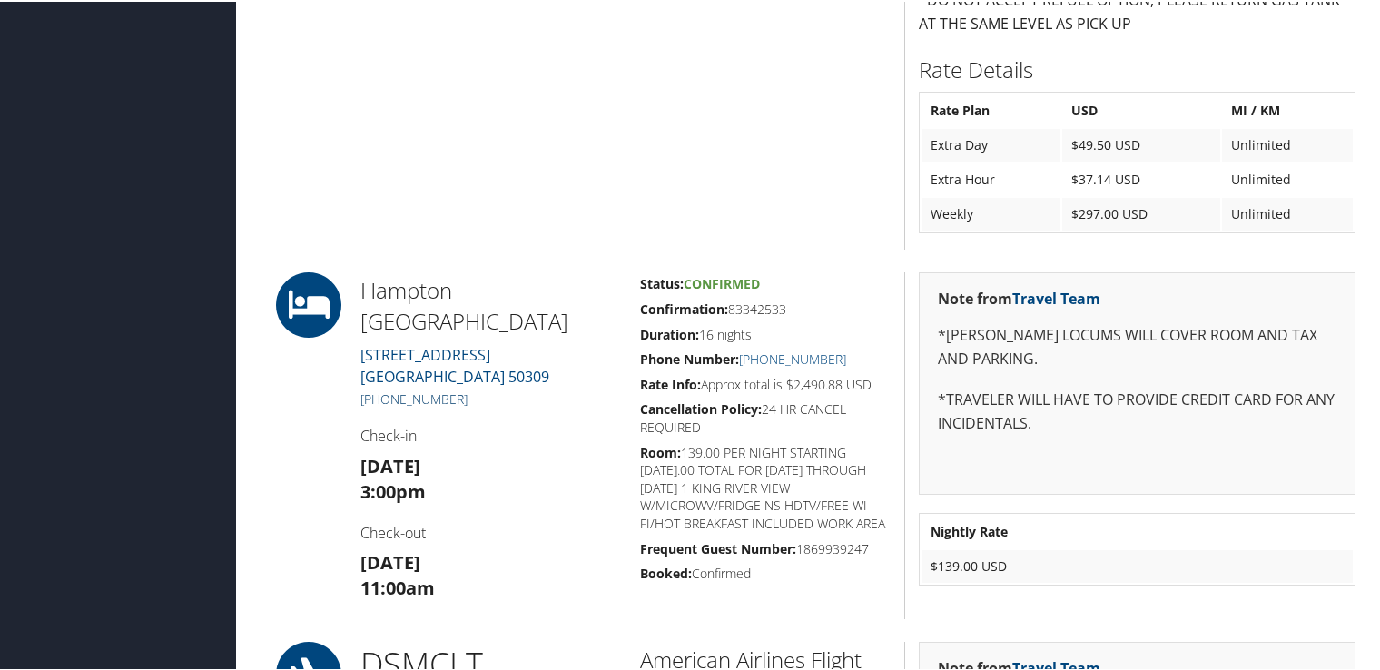
click at [405, 397] on link "[PHONE_NUMBER]" at bounding box center [413, 396] width 107 height 17
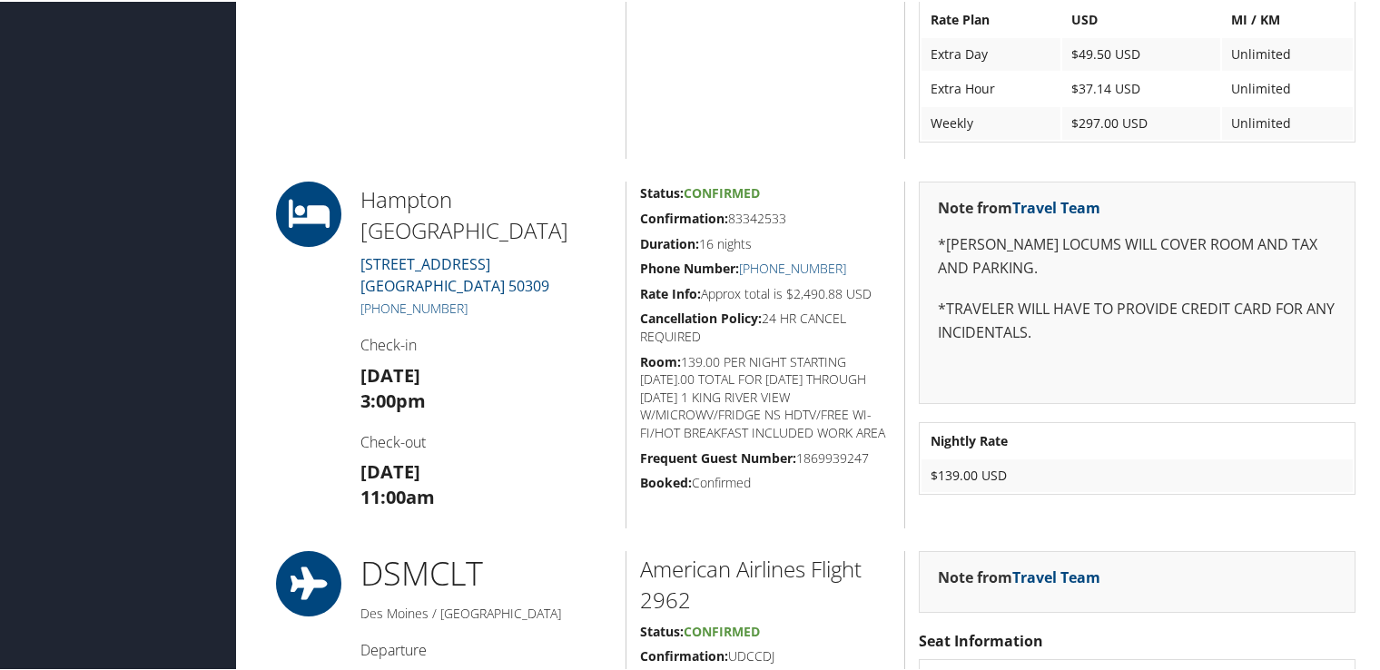
scroll to position [1725, 0]
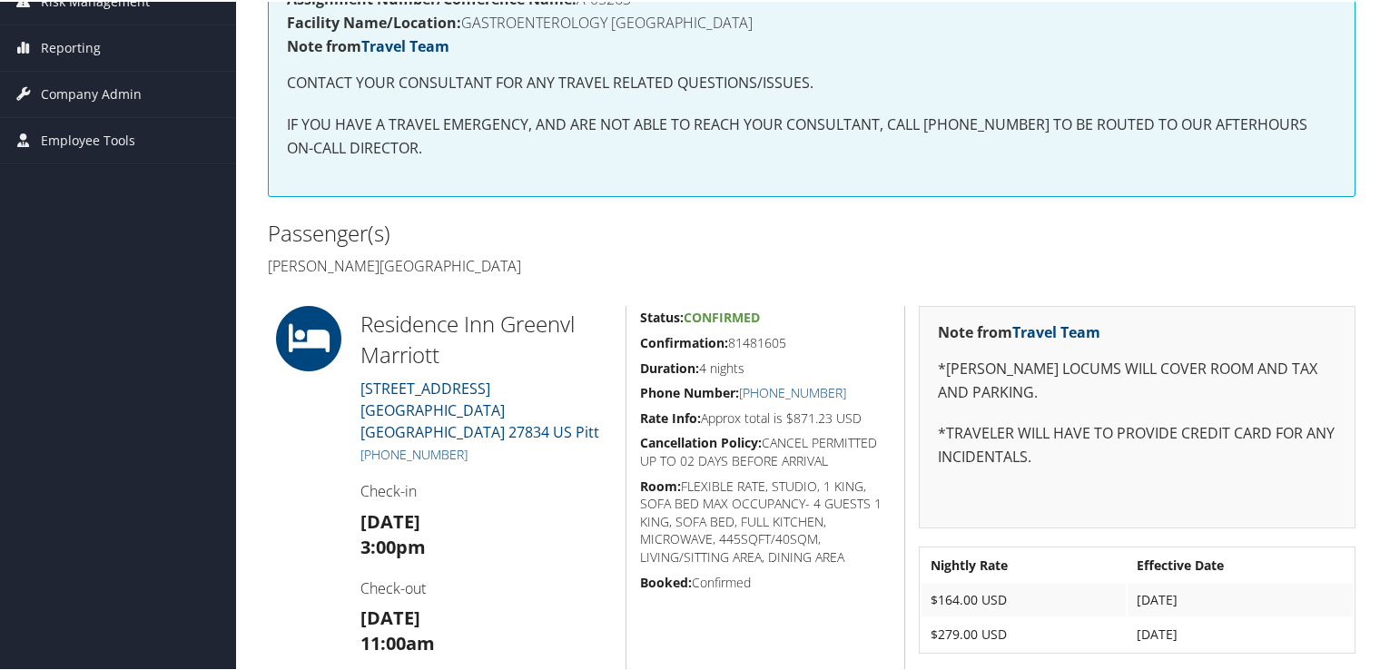
scroll to position [363, 0]
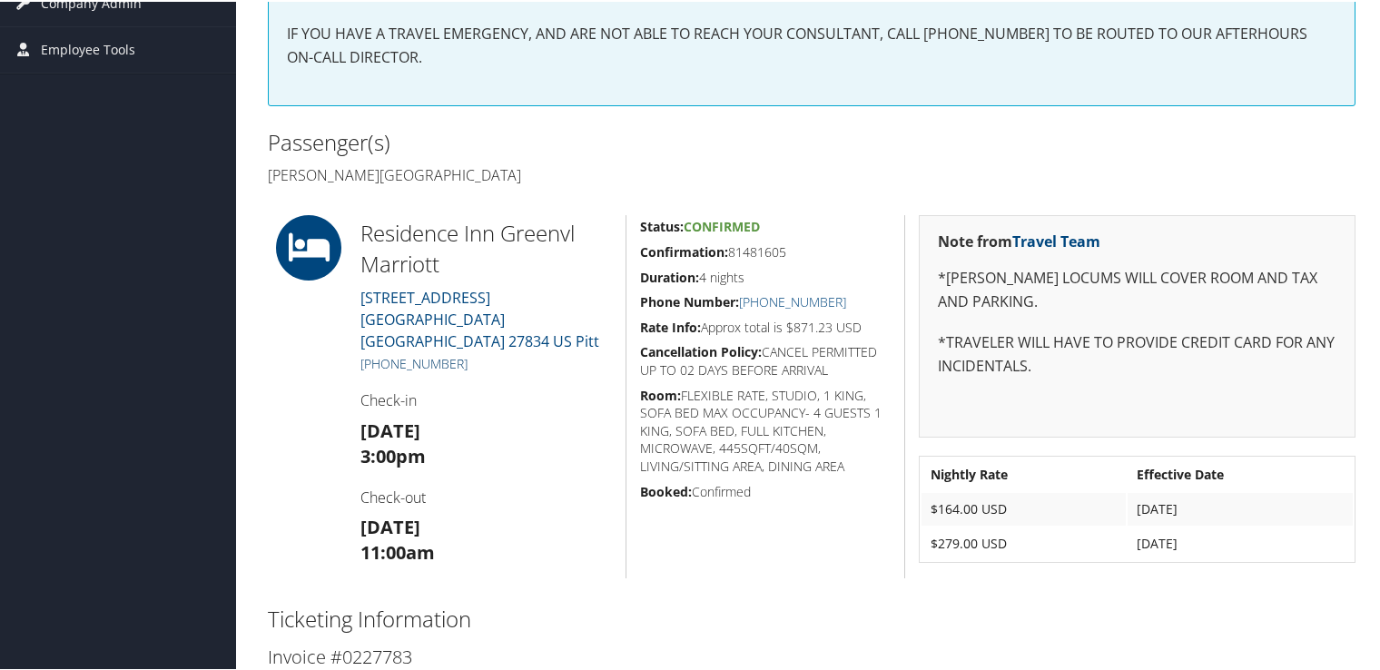
click at [435, 353] on link "[PHONE_NUMBER]" at bounding box center [413, 361] width 107 height 17
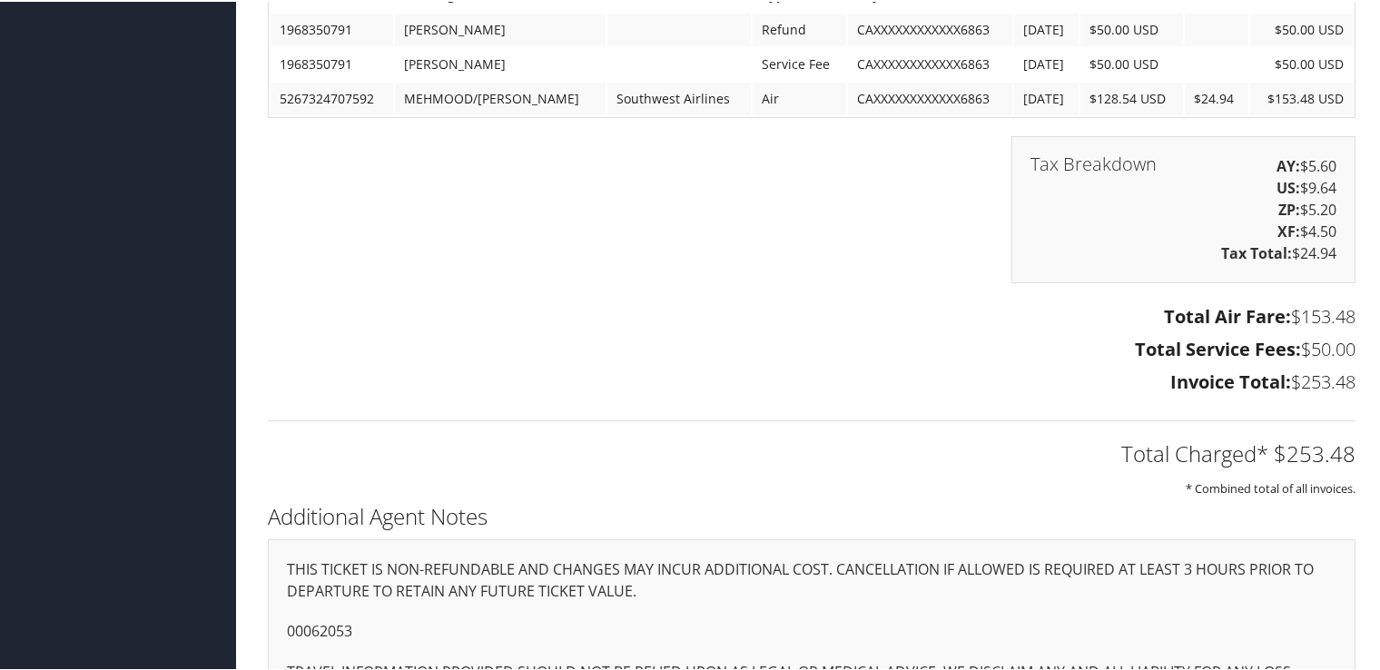
scroll to position [1158, 0]
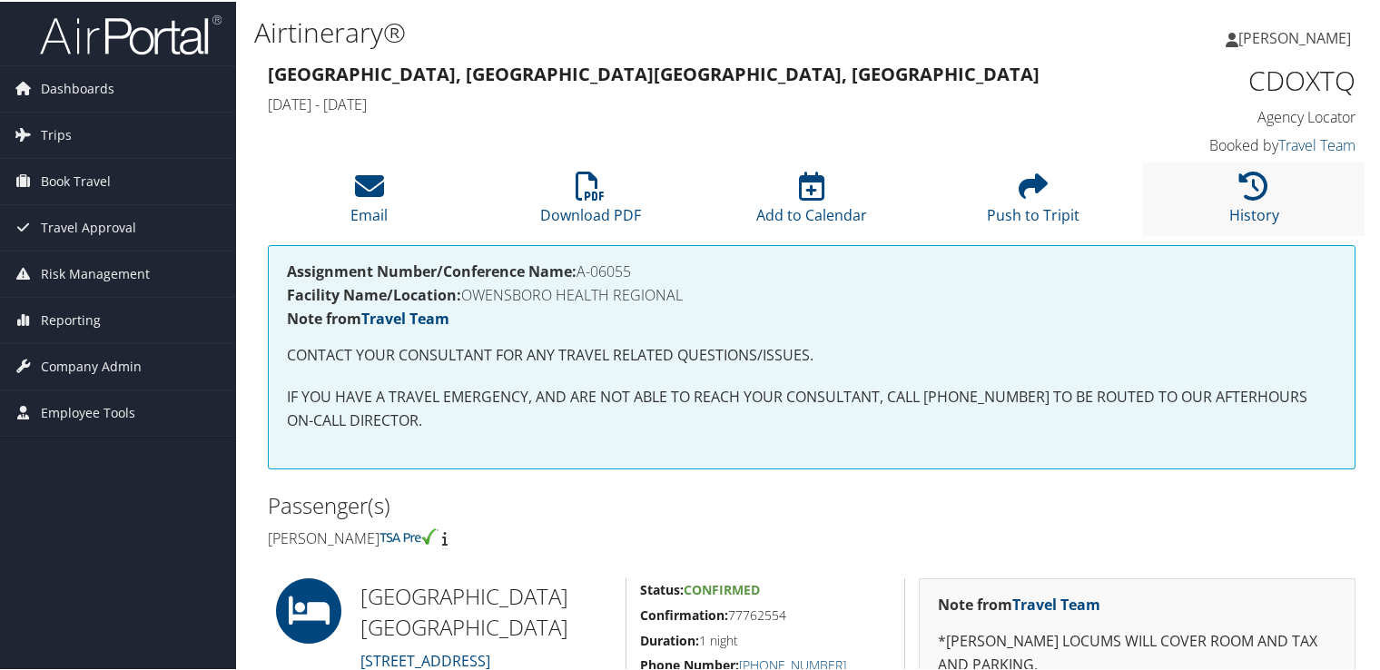
click at [1269, 195] on li "History" at bounding box center [1253, 198] width 221 height 74
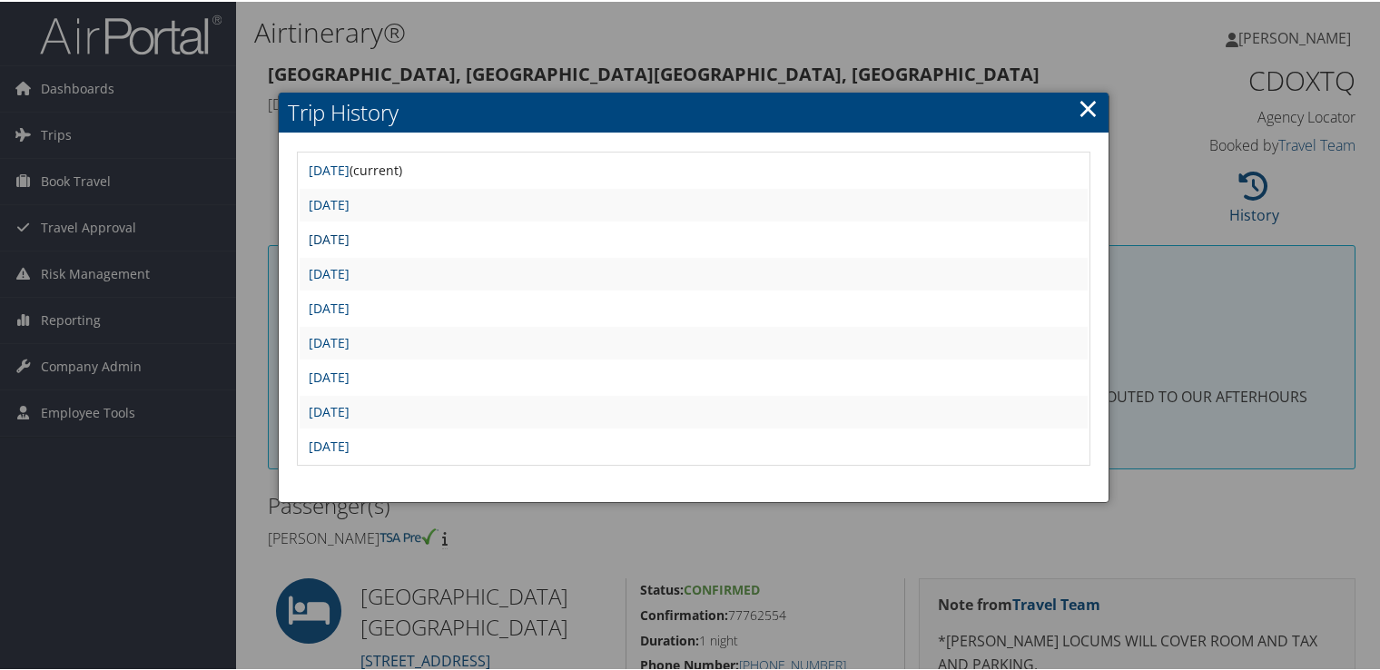
click at [349, 238] on link "[DATE]" at bounding box center [329, 237] width 41 height 17
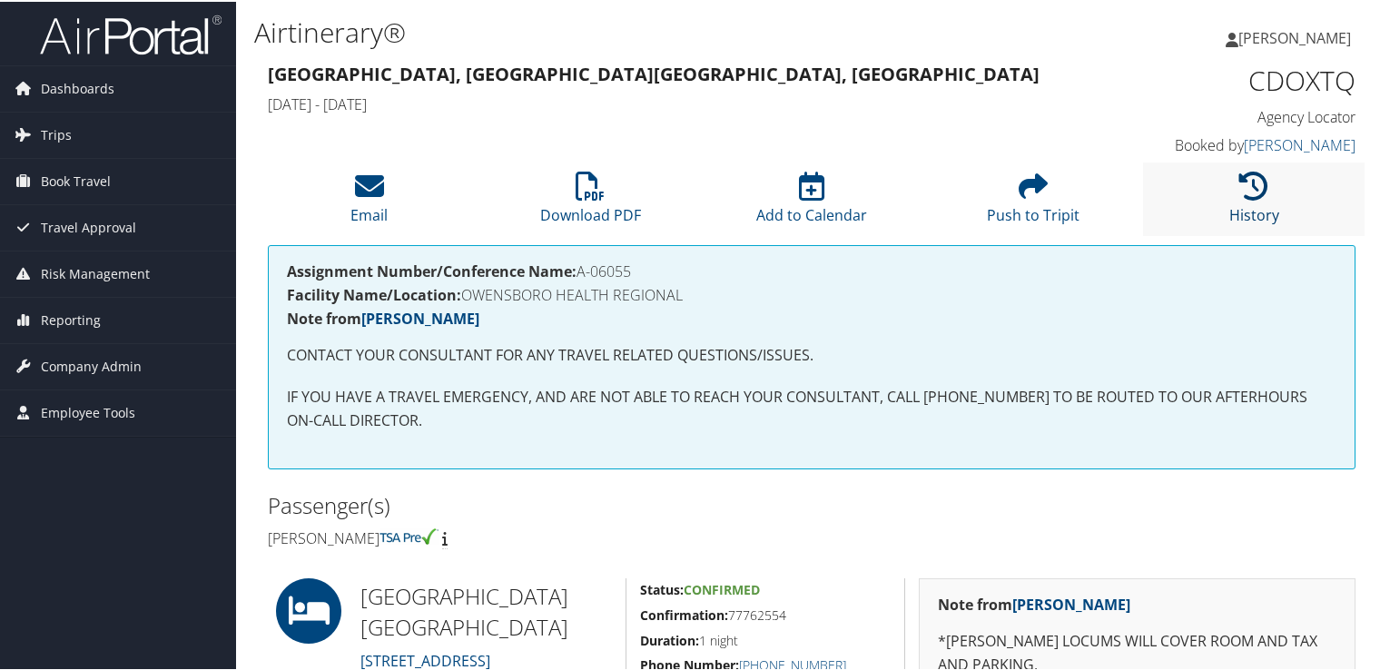
click at [1245, 180] on icon at bounding box center [1253, 184] width 29 height 29
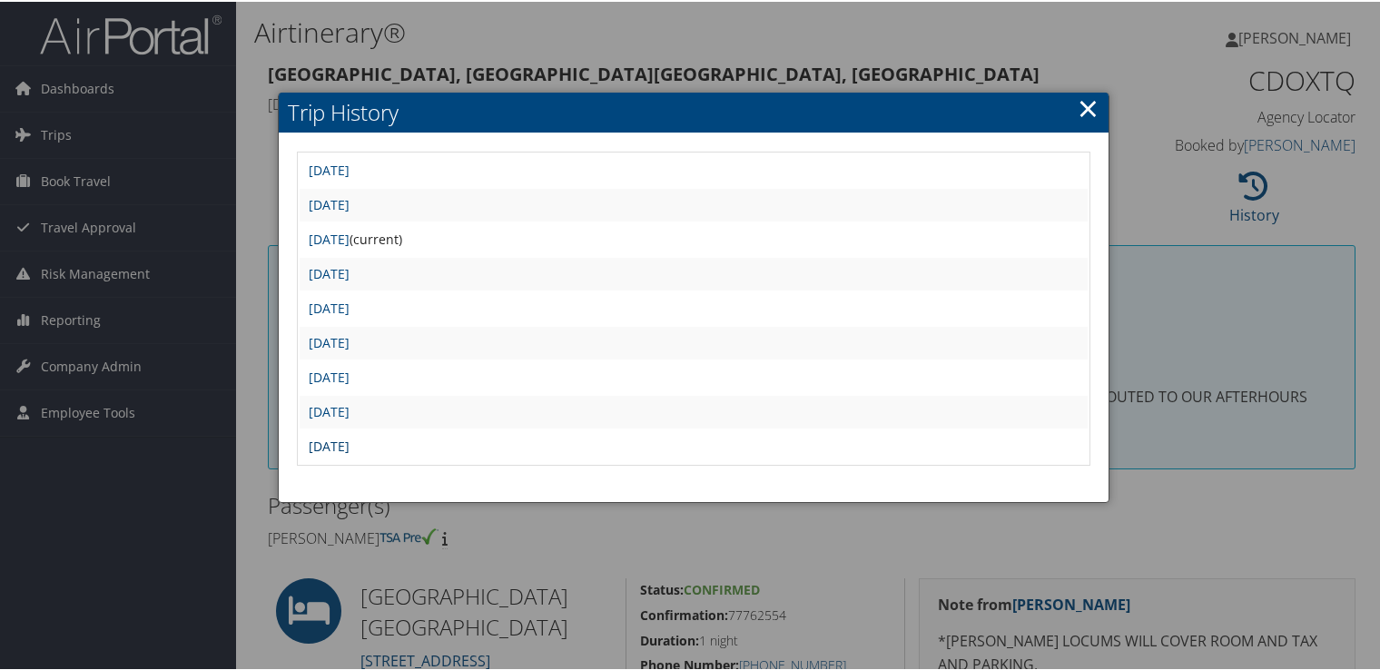
click at [349, 439] on link "[DATE]" at bounding box center [329, 444] width 41 height 17
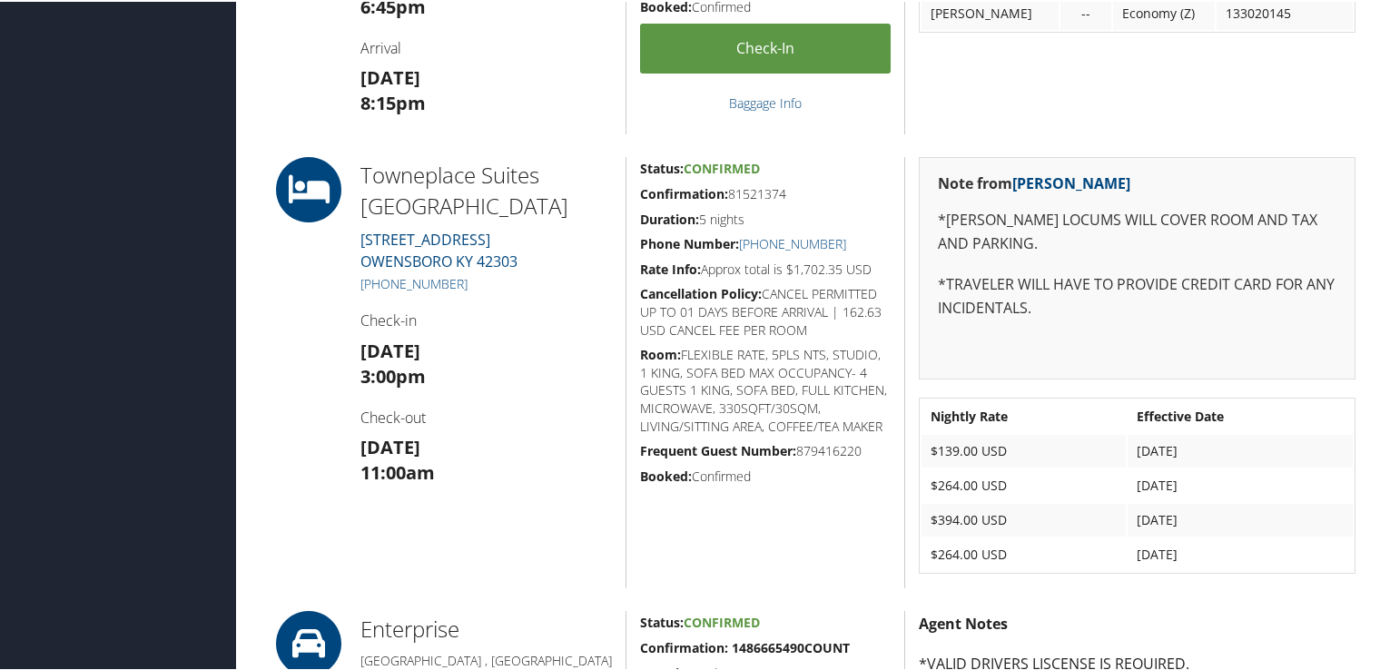
scroll to position [635, 0]
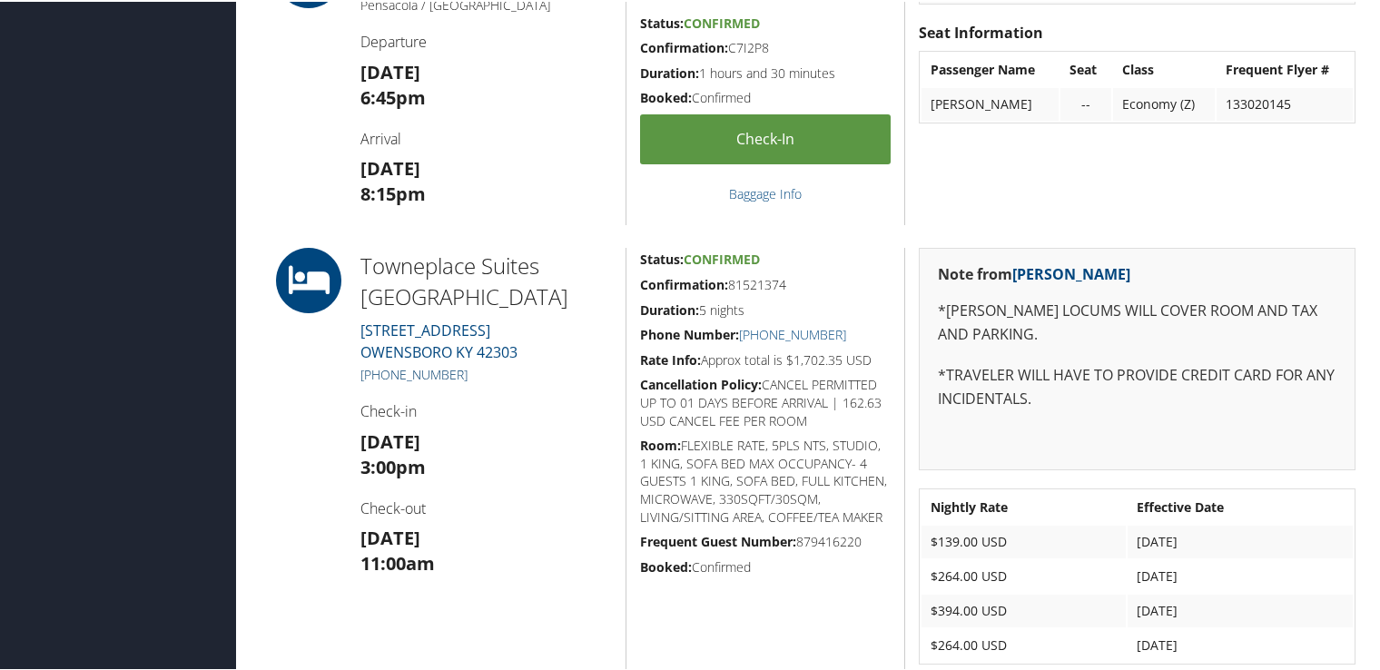
click at [455, 365] on link "[PHONE_NUMBER]" at bounding box center [413, 372] width 107 height 17
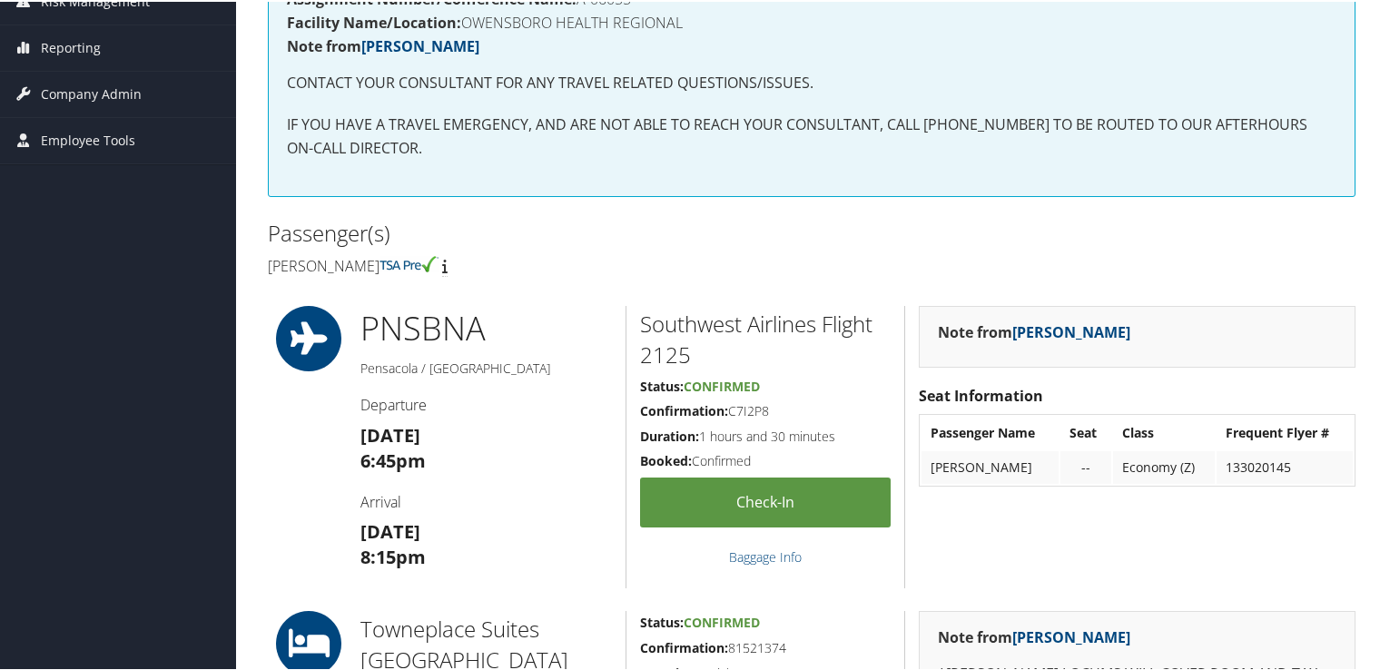
scroll to position [182, 0]
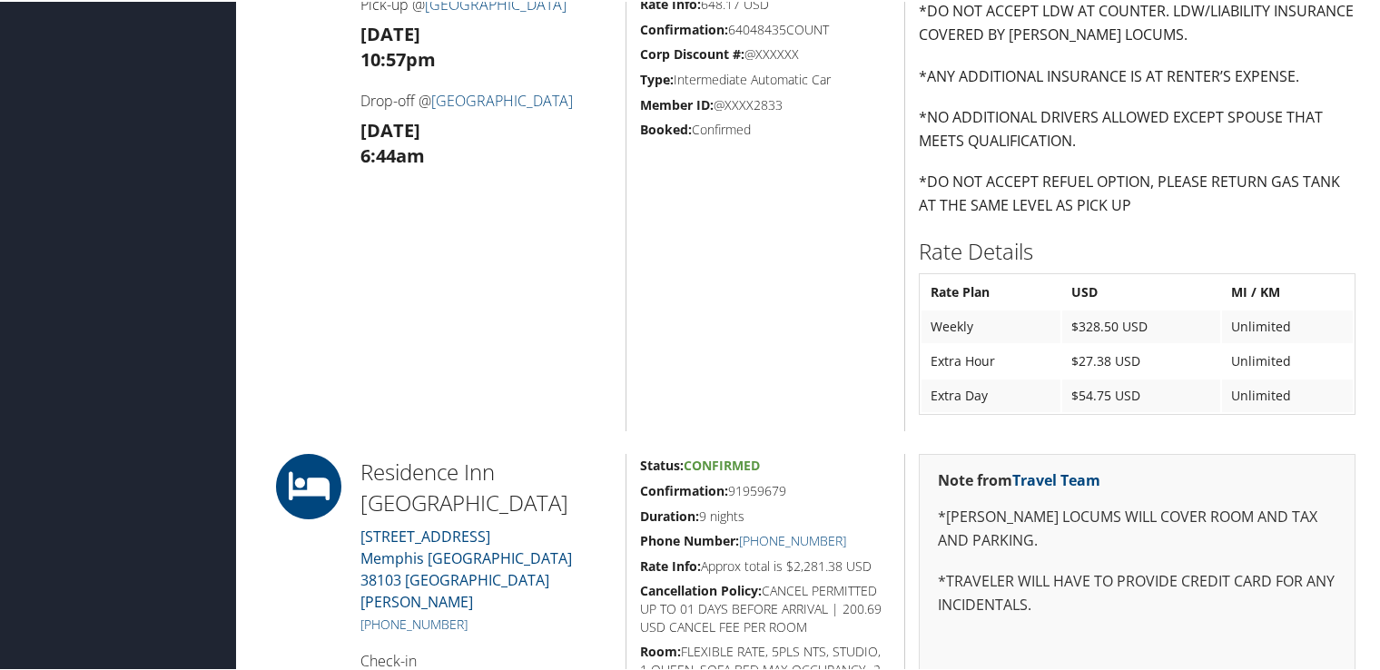
scroll to position [1634, 0]
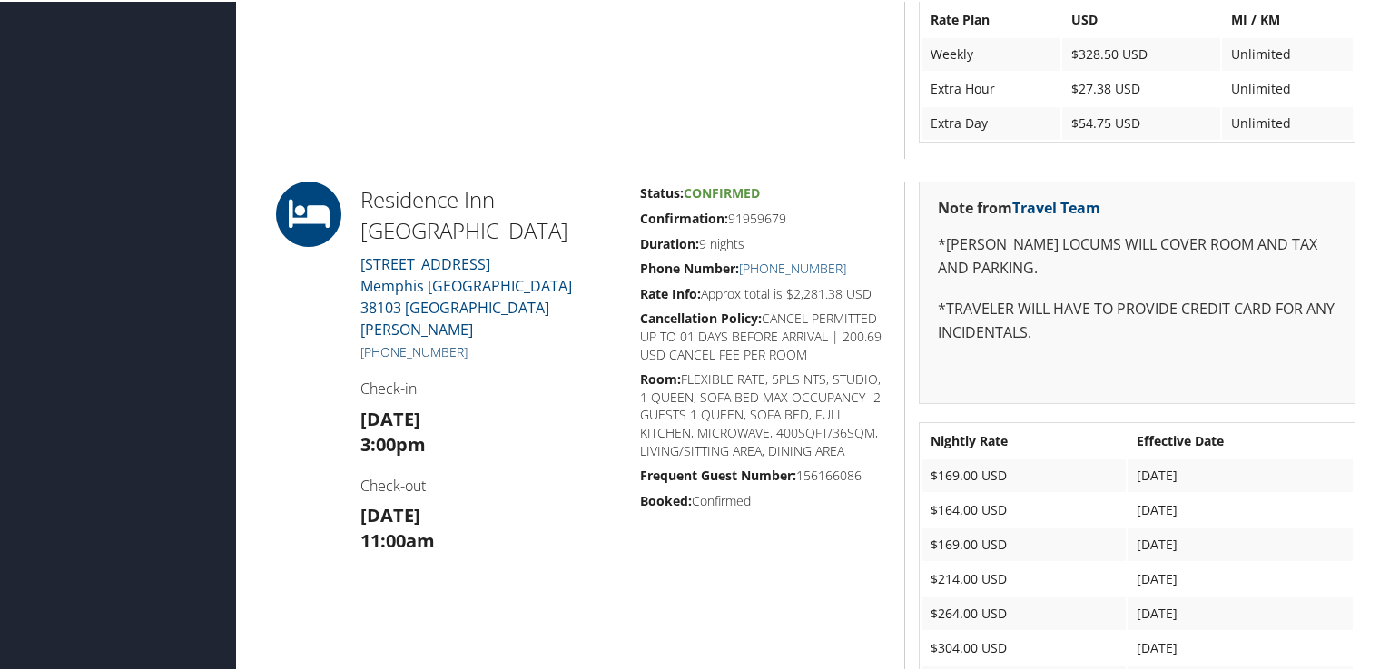
click at [421, 341] on link "+1 (901) 578-3700" at bounding box center [413, 349] width 107 height 17
